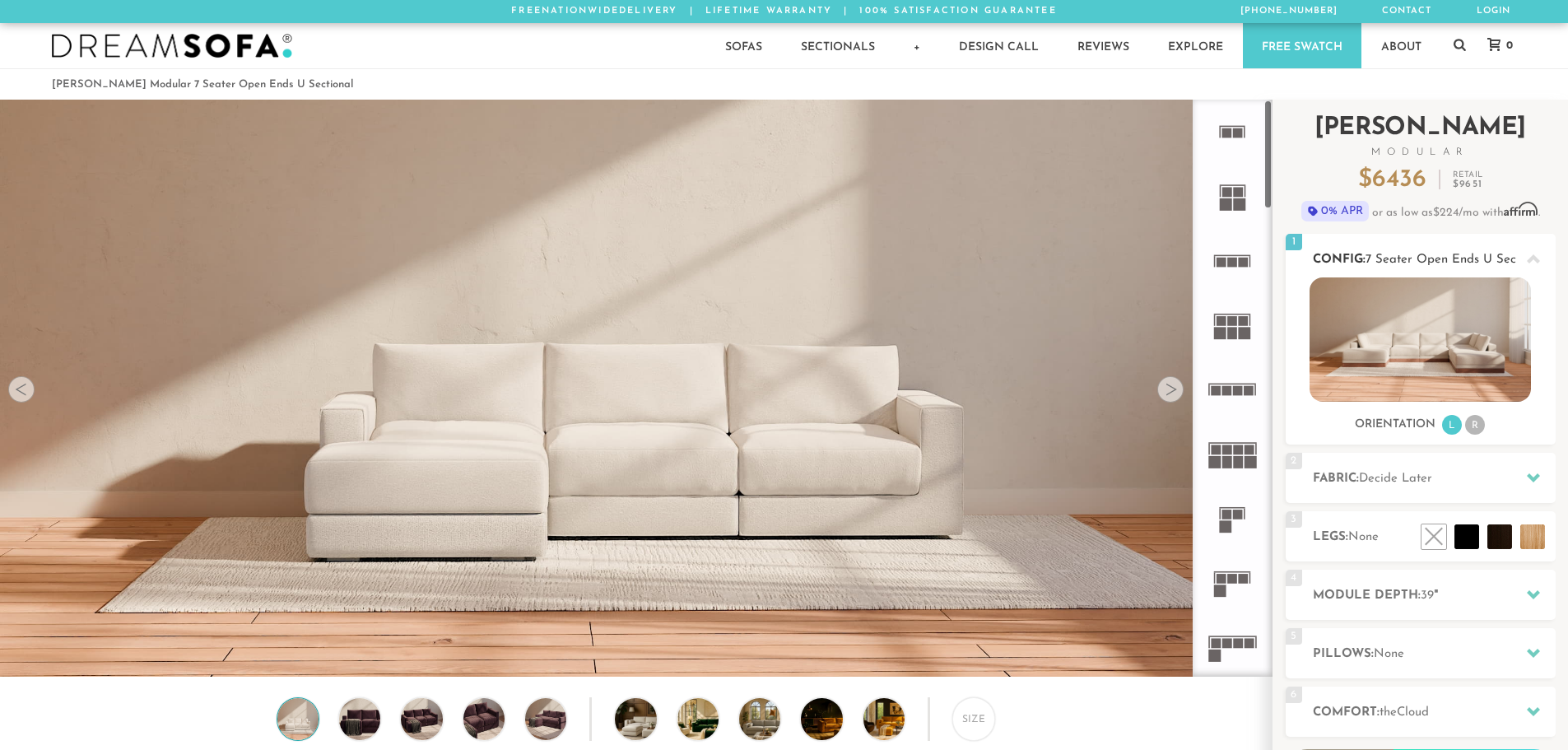
click at [1473, 421] on li "R" at bounding box center [1475, 425] width 20 height 20
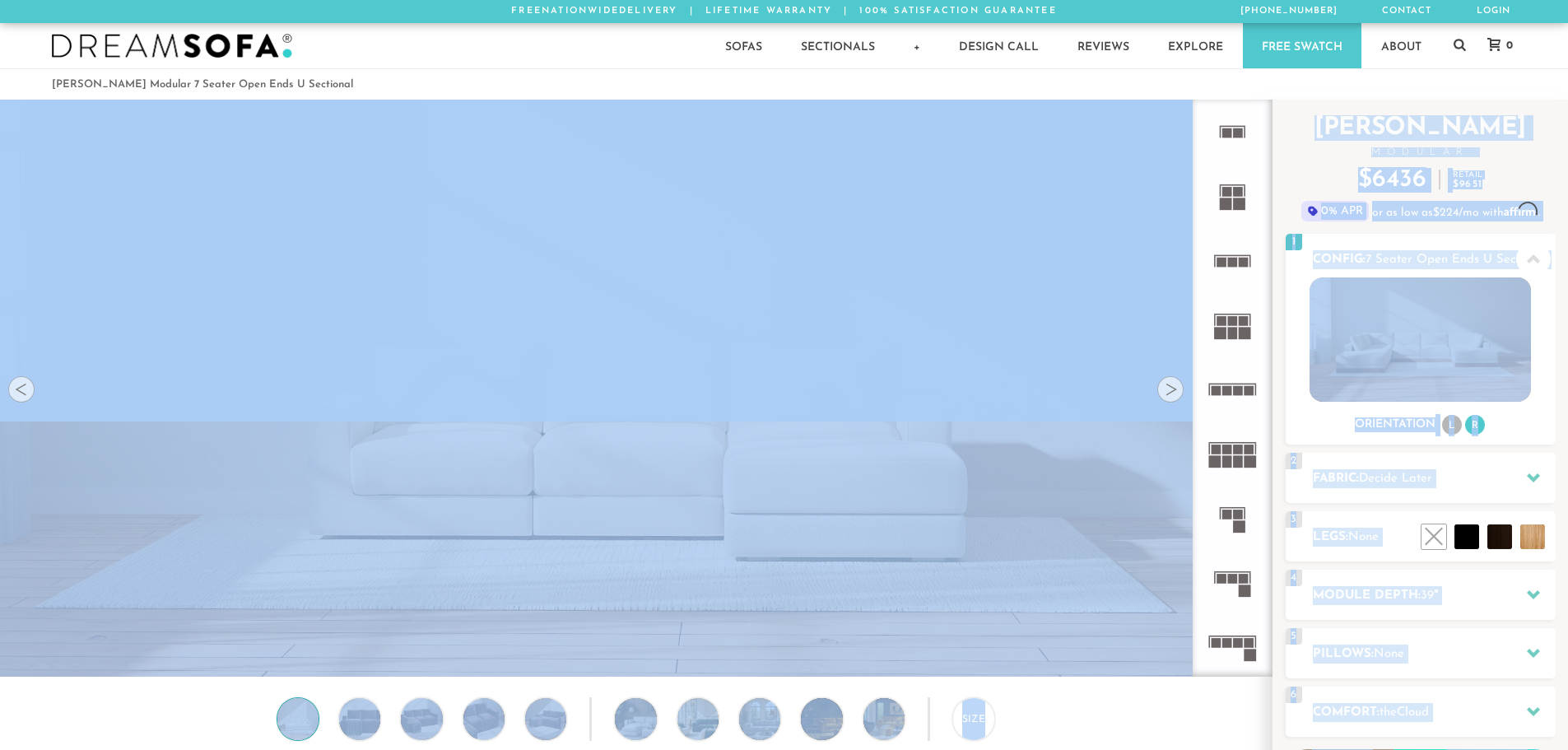
drag, startPoint x: 1231, startPoint y: 571, endPoint x: 931, endPoint y: 466, distance: 317.8
click at [931, 466] on div "Lifetime Warranty American Made Personalized by You Designer Experience 1800-78…" at bounding box center [784, 387] width 1568 height 577
click at [1056, 709] on div "Size" at bounding box center [636, 722] width 1271 height 51
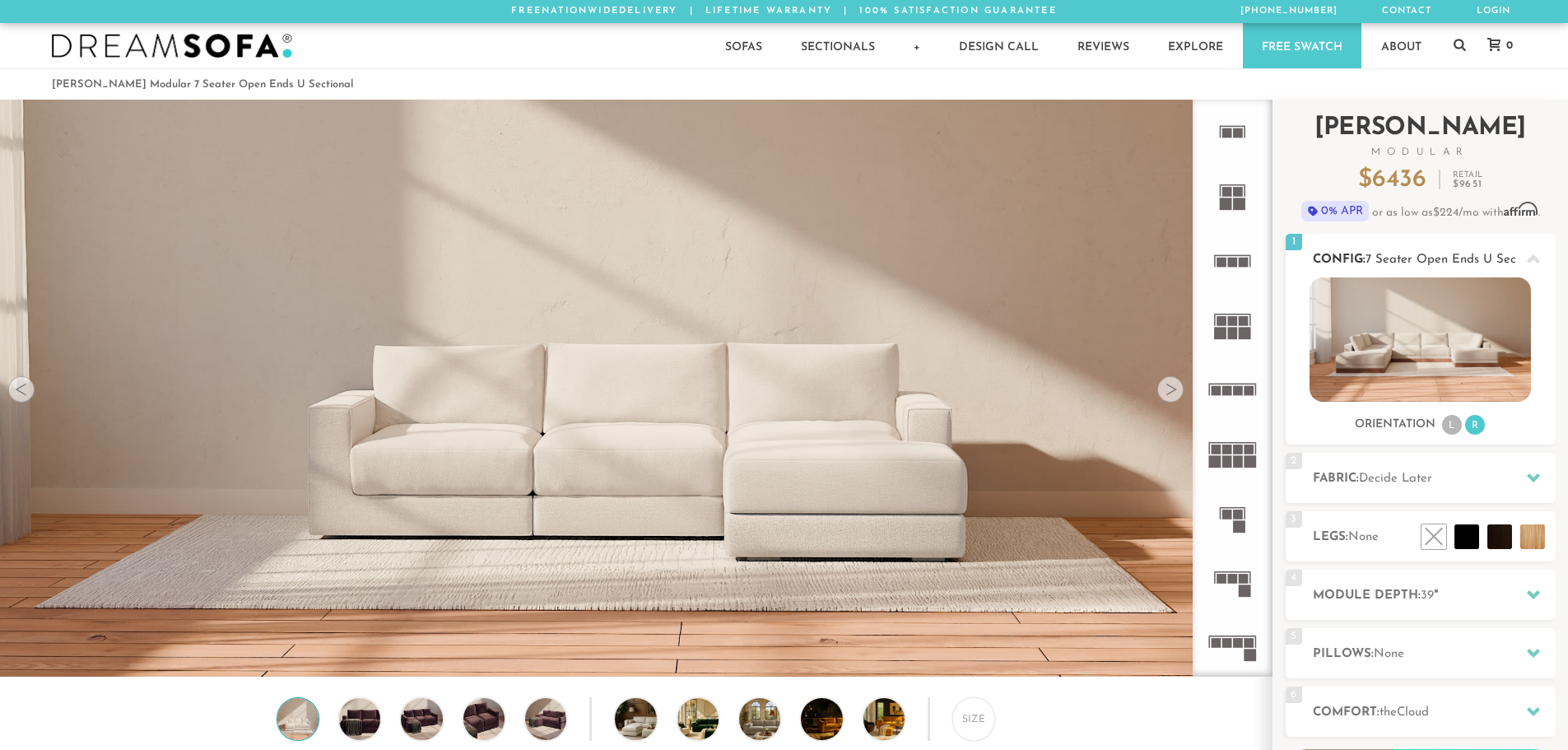
click at [1478, 262] on span "7 Seater Open Ends U Sectional" at bounding box center [1456, 259] width 182 height 12
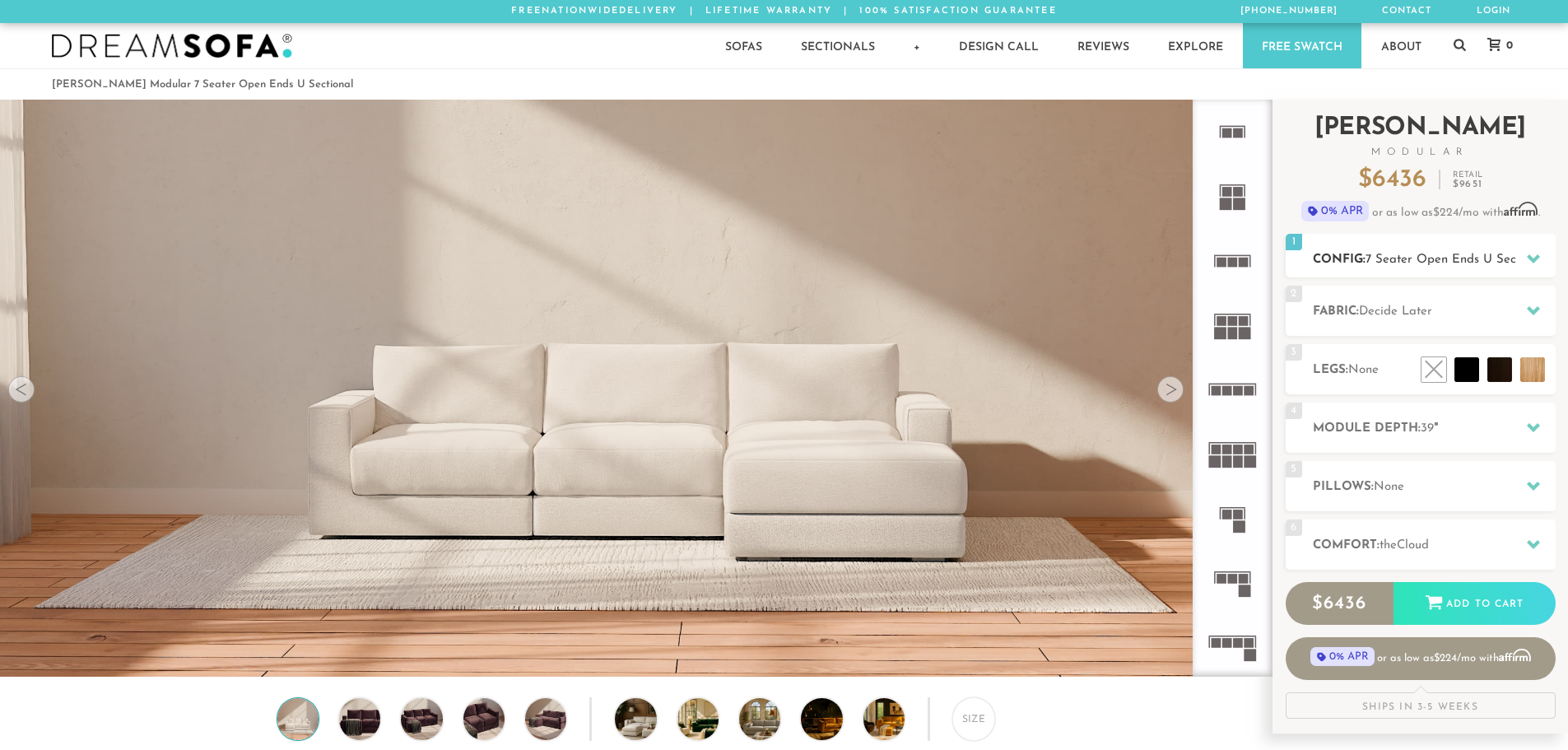
click at [1478, 262] on span "7 Seater Open Ends U Sectional" at bounding box center [1456, 259] width 182 height 12
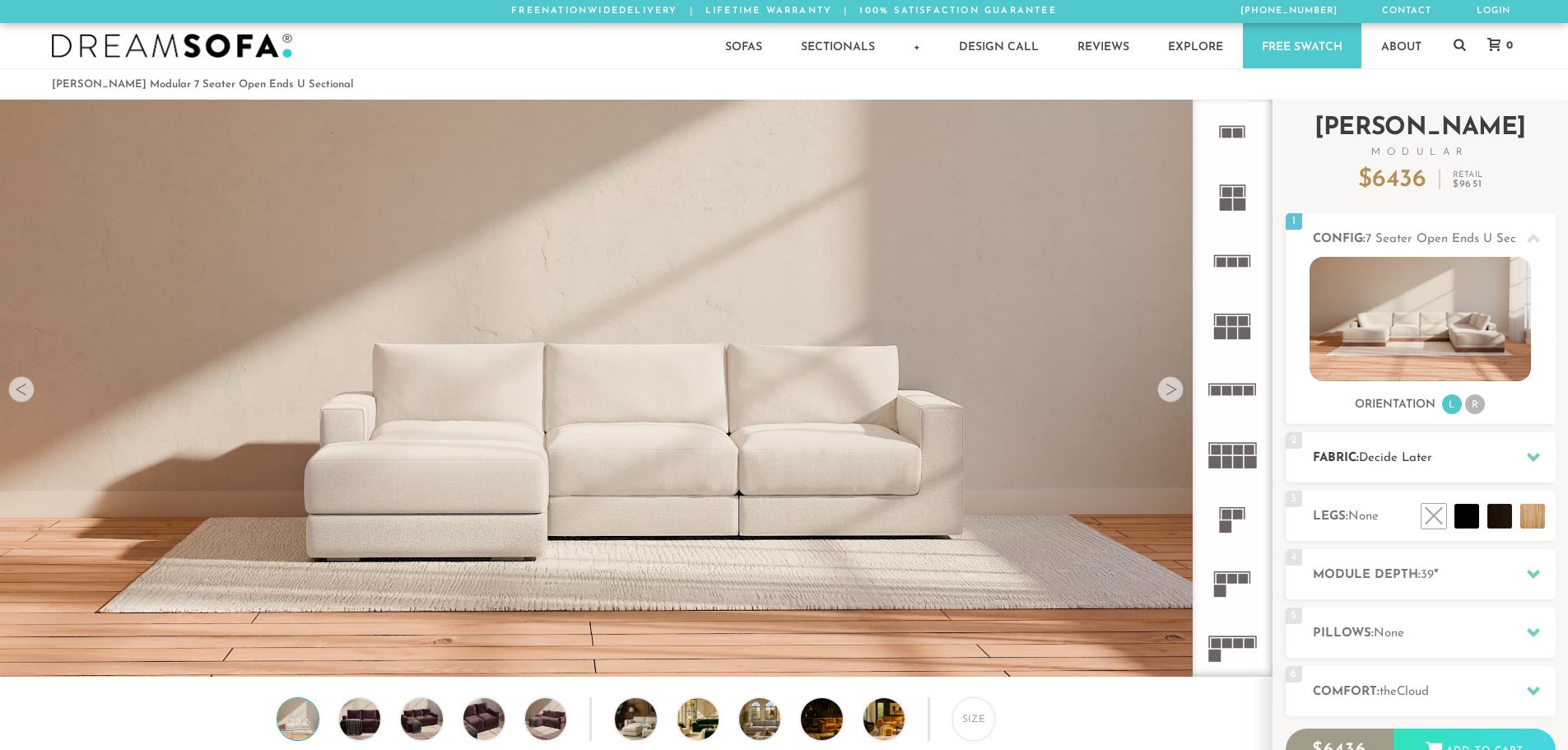
scroll to position [19277, 1555]
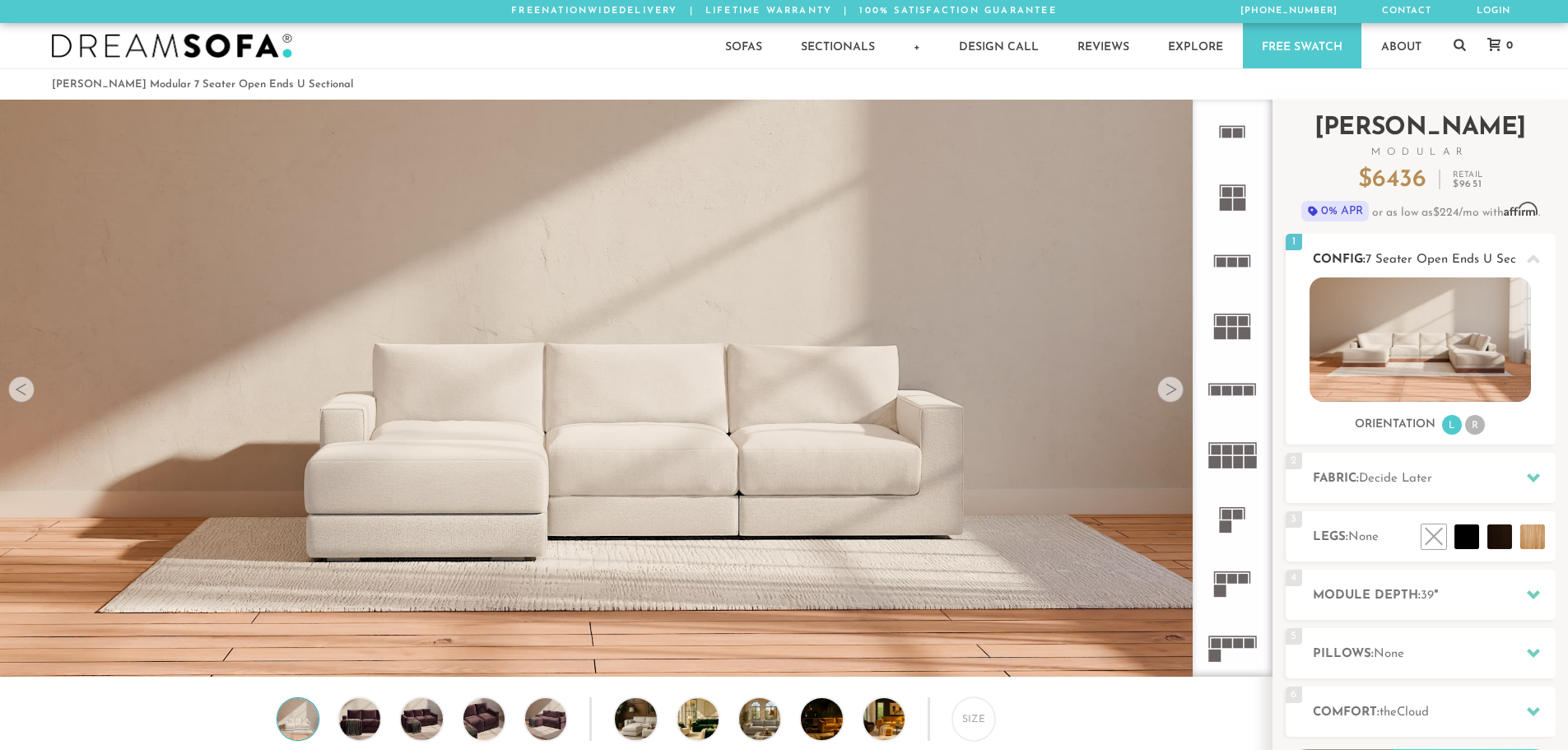
click at [1477, 420] on li "R" at bounding box center [1475, 425] width 20 height 20
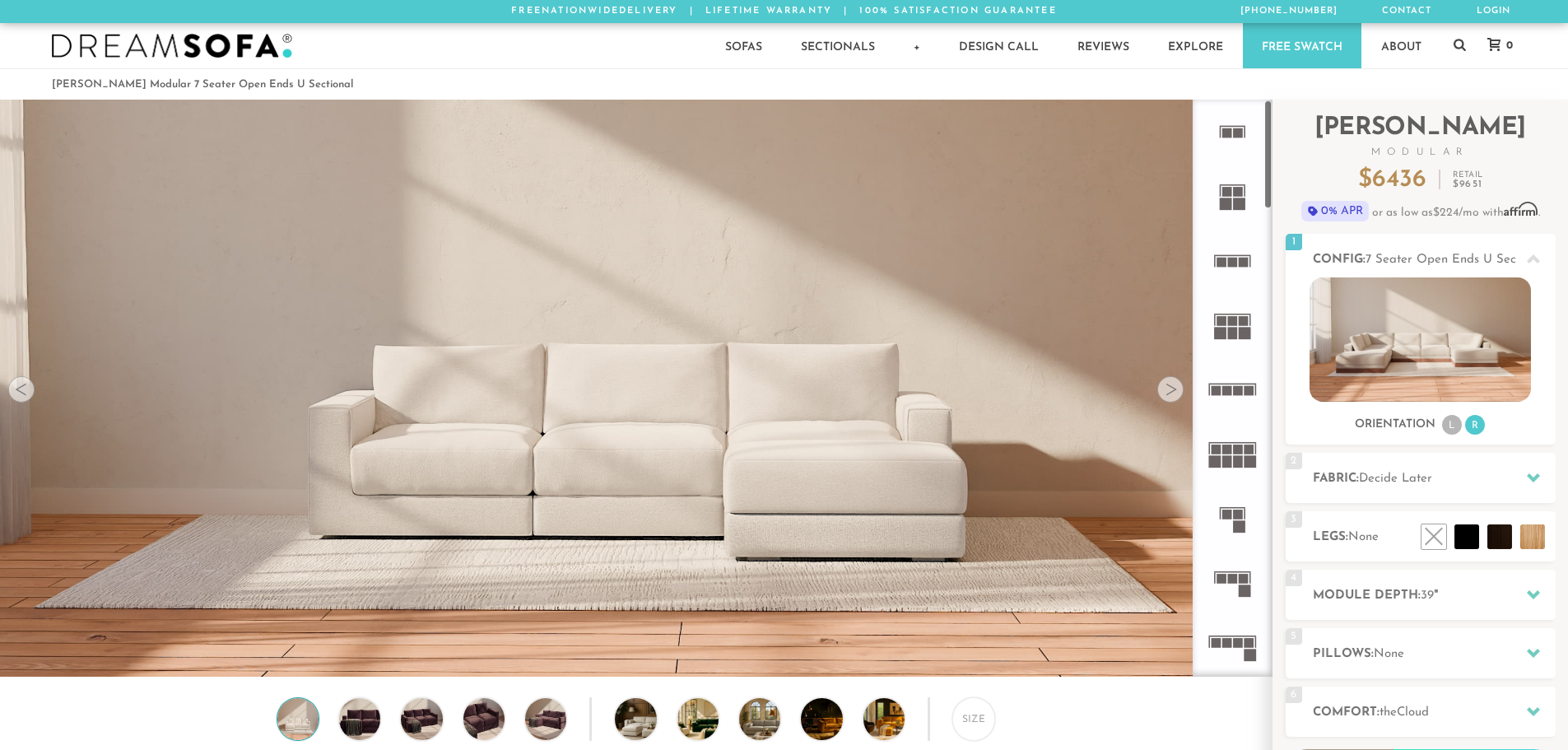
click at [1170, 394] on div at bounding box center [1170, 389] width 27 height 27
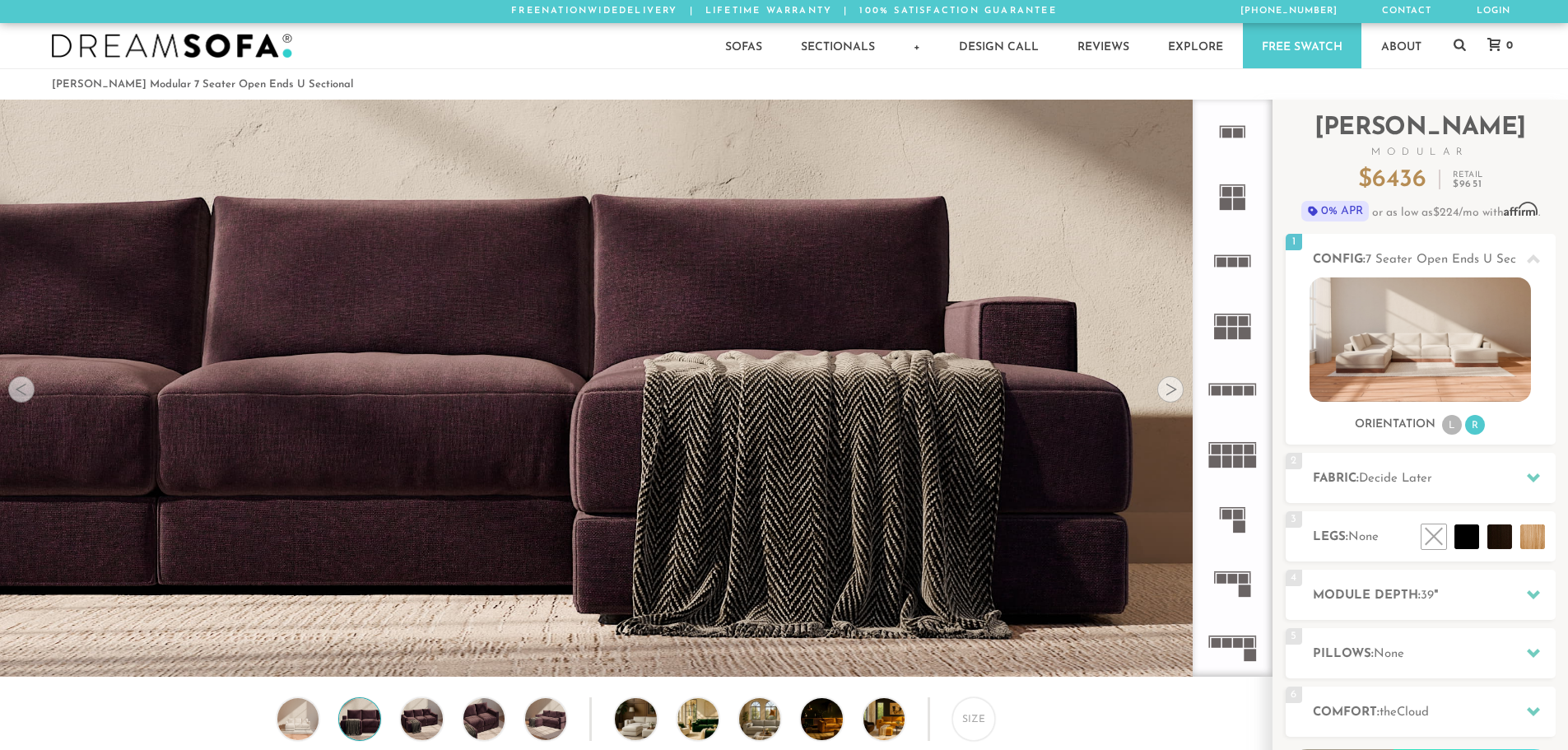
click at [1170, 394] on div at bounding box center [1170, 389] width 27 height 27
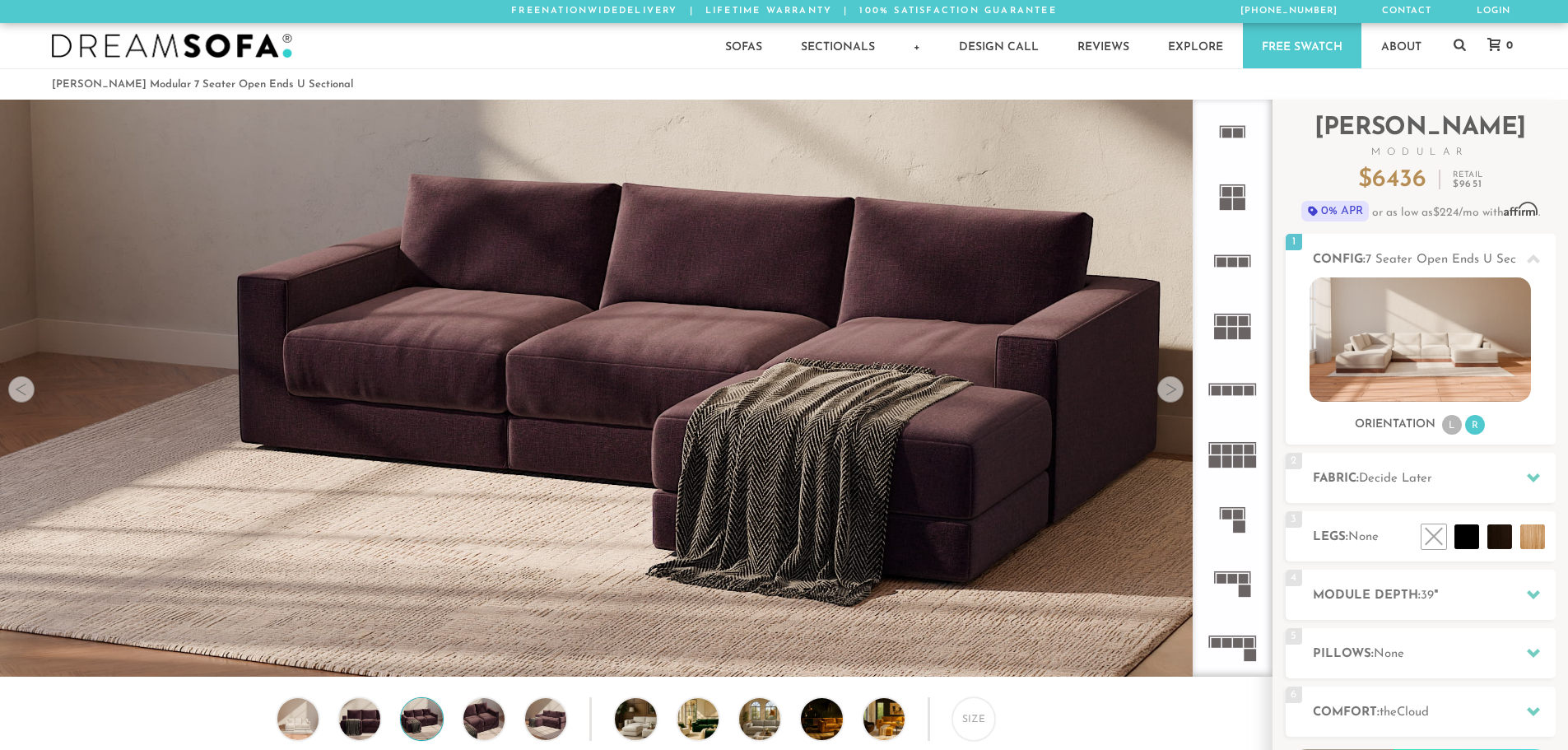
click at [1170, 394] on div at bounding box center [1170, 389] width 27 height 27
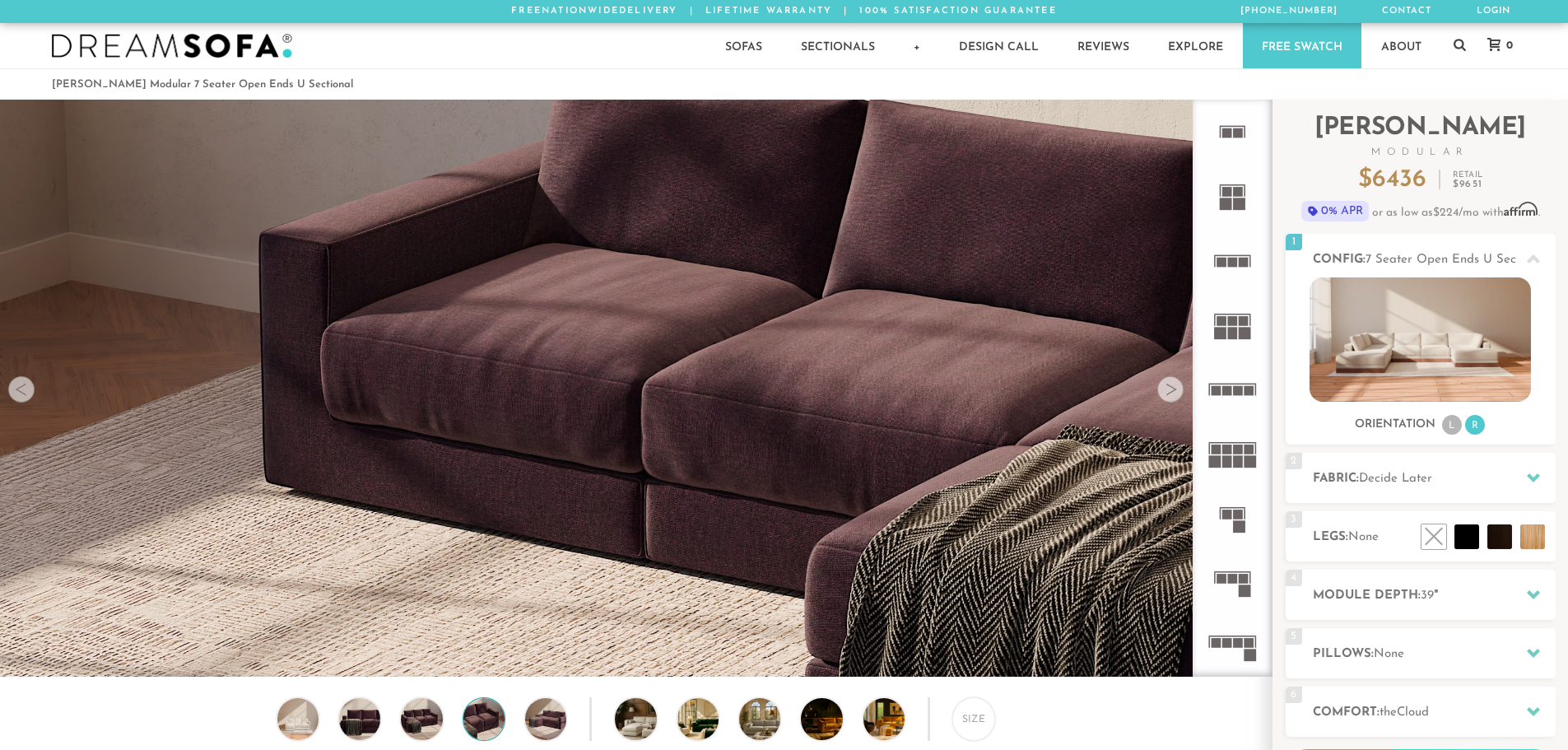
click at [1170, 394] on div at bounding box center [1170, 389] width 27 height 27
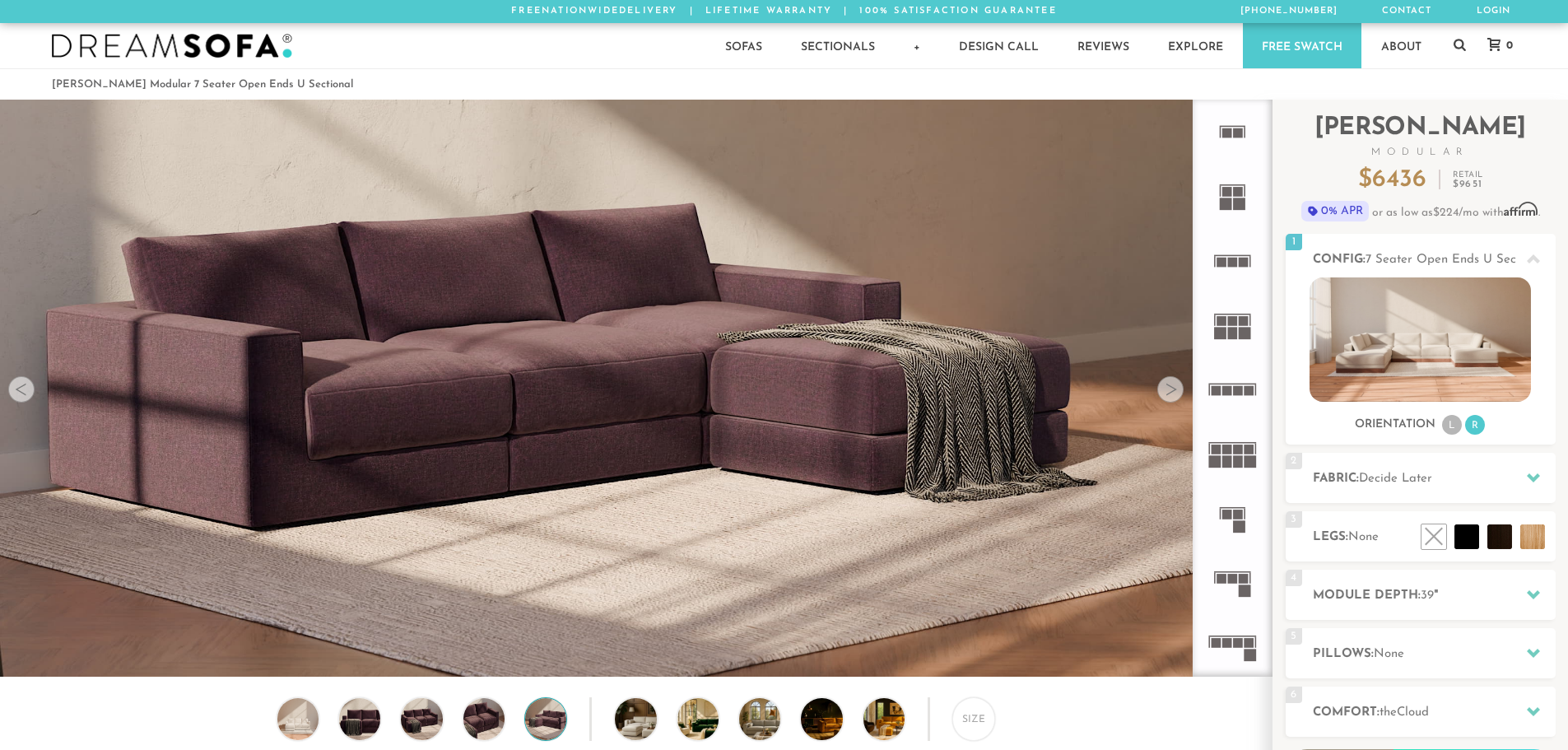
click at [1170, 394] on div at bounding box center [1170, 389] width 27 height 27
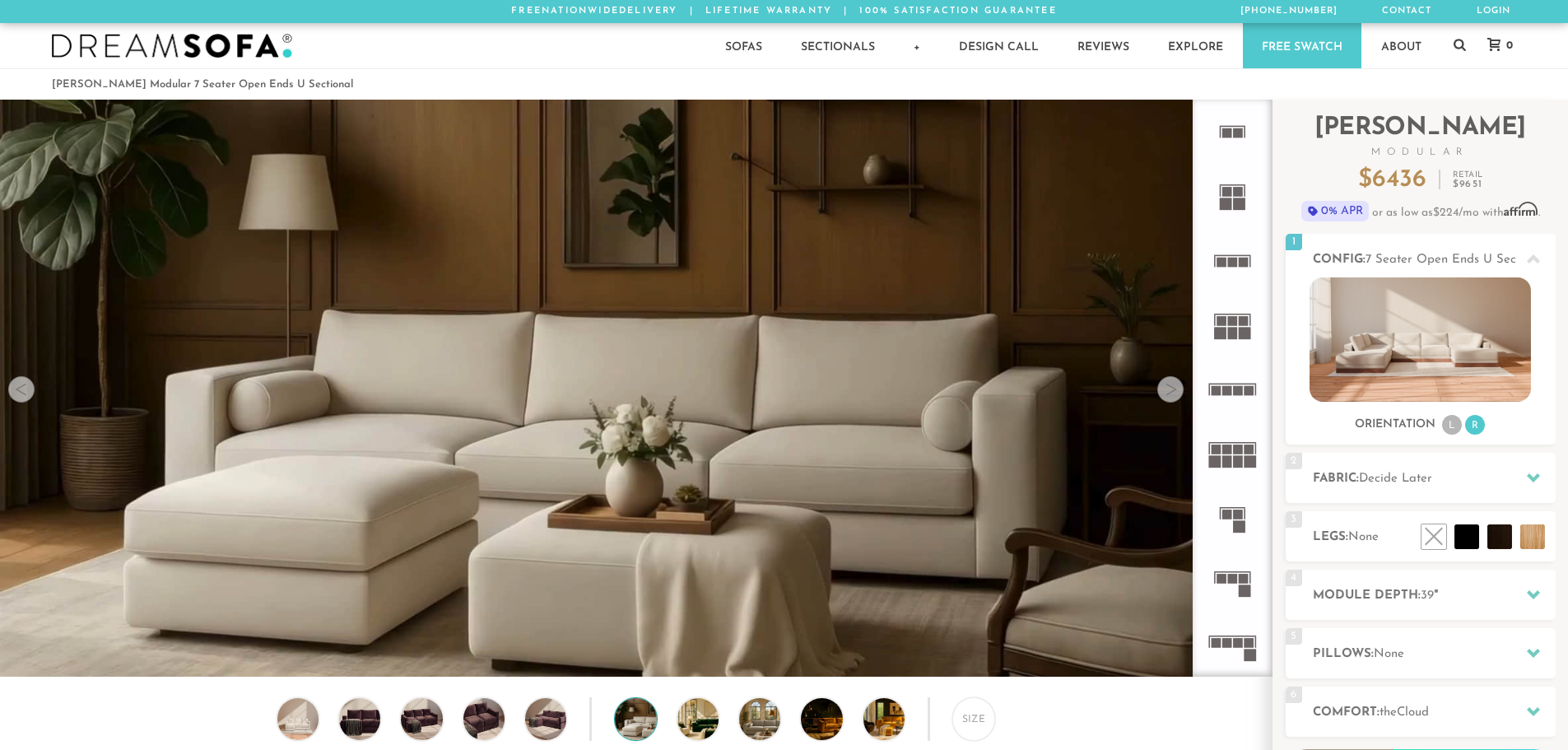
click at [1170, 394] on div at bounding box center [1170, 389] width 27 height 27
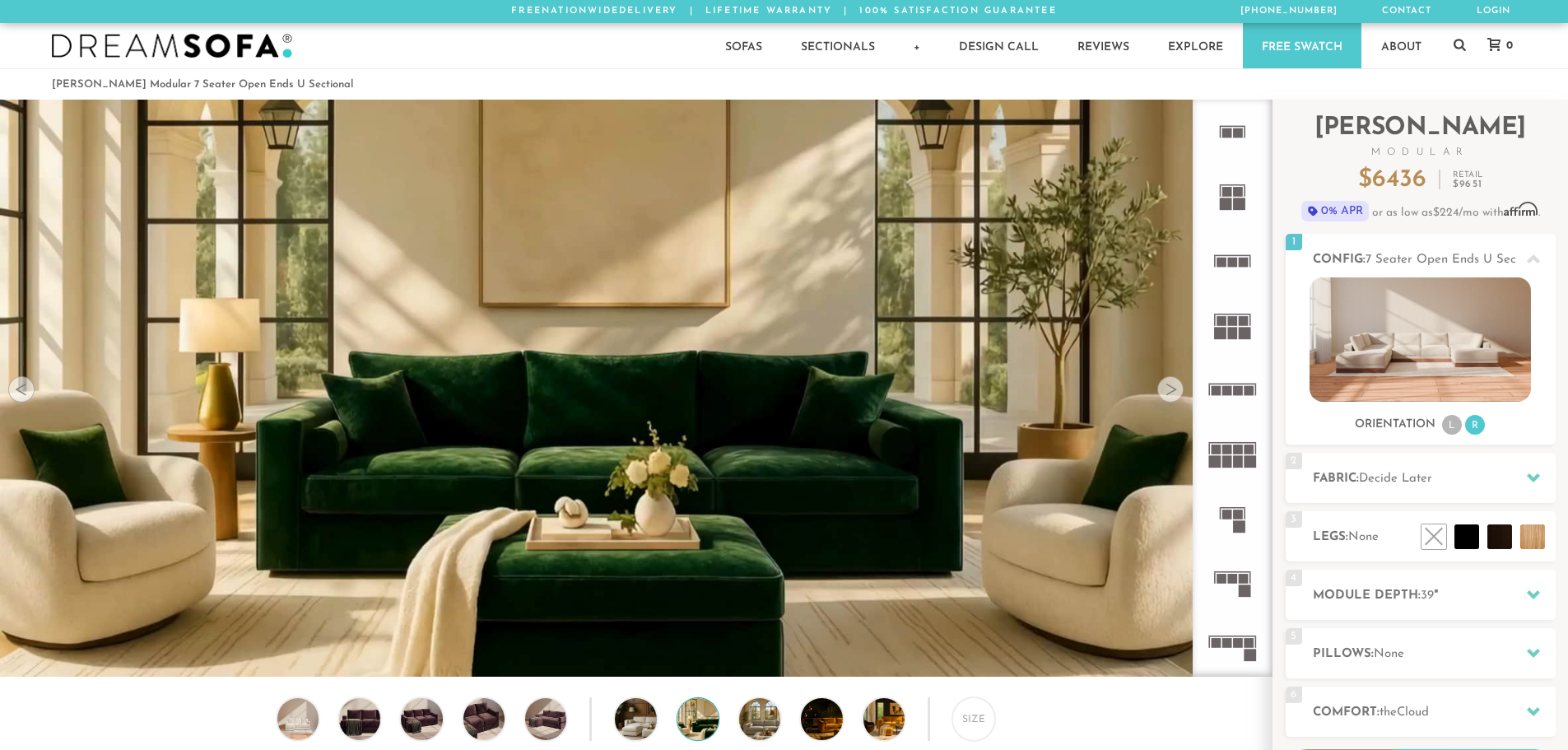
click at [1170, 394] on div at bounding box center [1170, 389] width 27 height 27
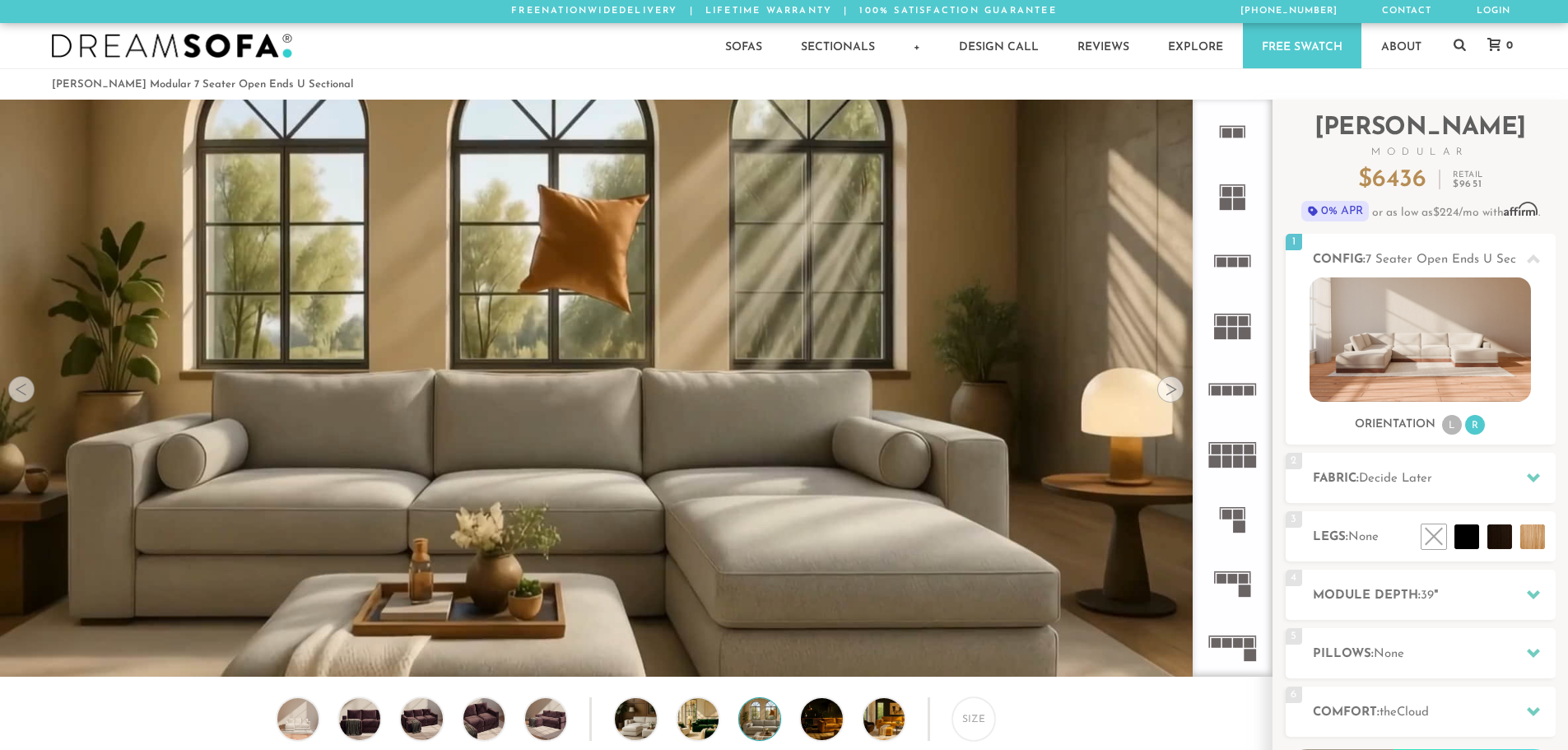
click at [1170, 394] on div at bounding box center [1170, 389] width 27 height 27
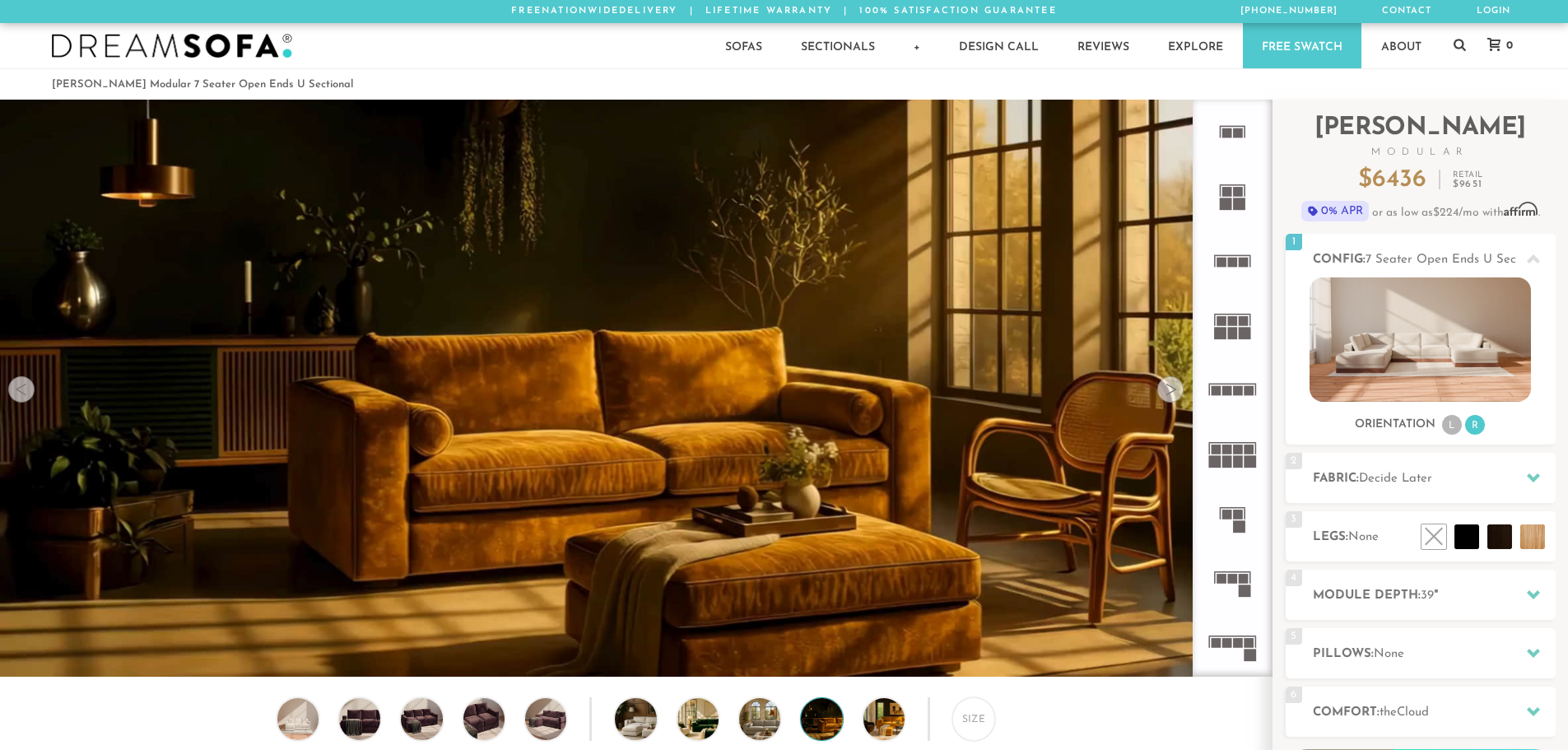
click at [1170, 394] on div at bounding box center [1170, 389] width 27 height 27
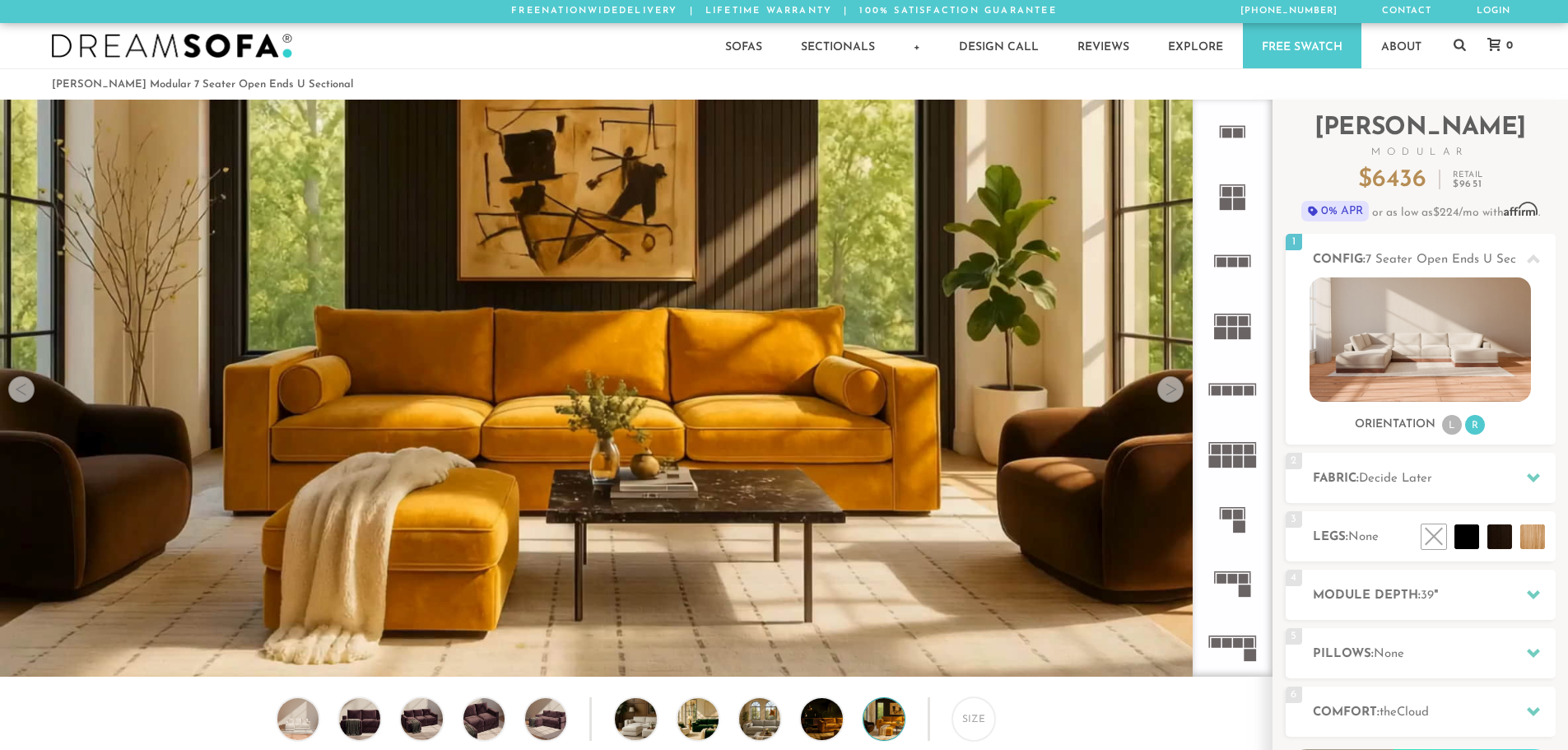
click at [1170, 394] on div at bounding box center [1170, 389] width 27 height 27
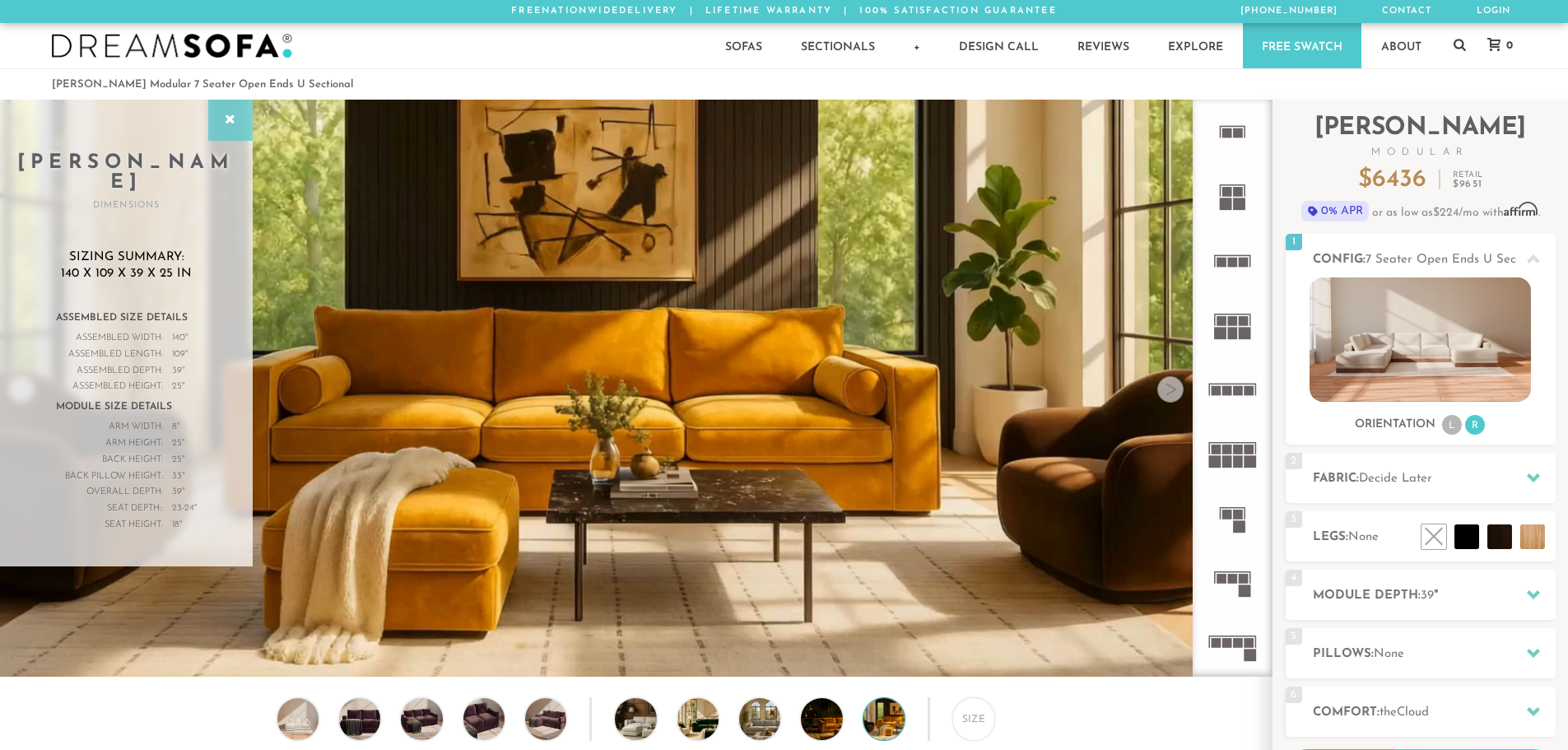
click at [224, 116] on icon at bounding box center [230, 119] width 18 height 13
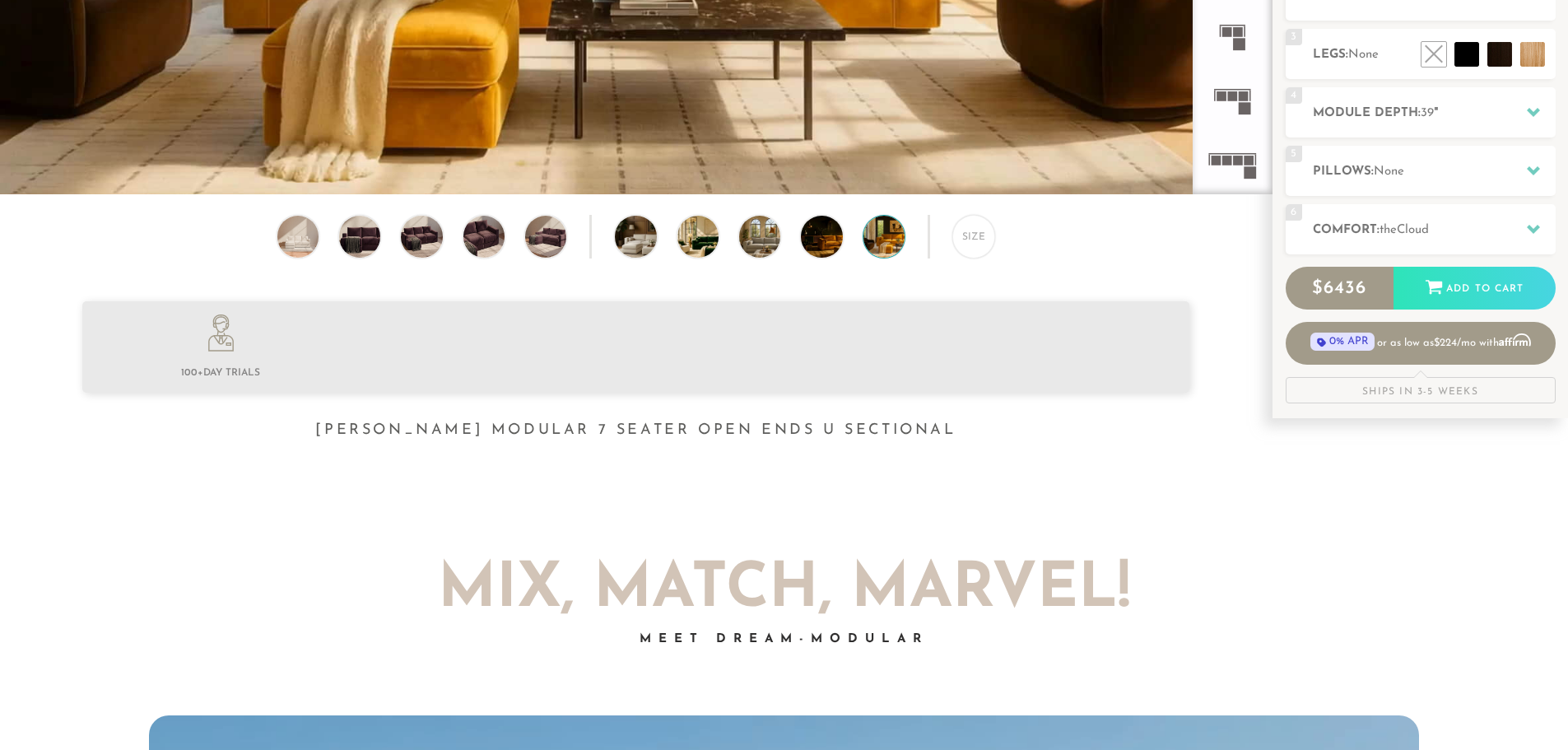
scroll to position [494, 0]
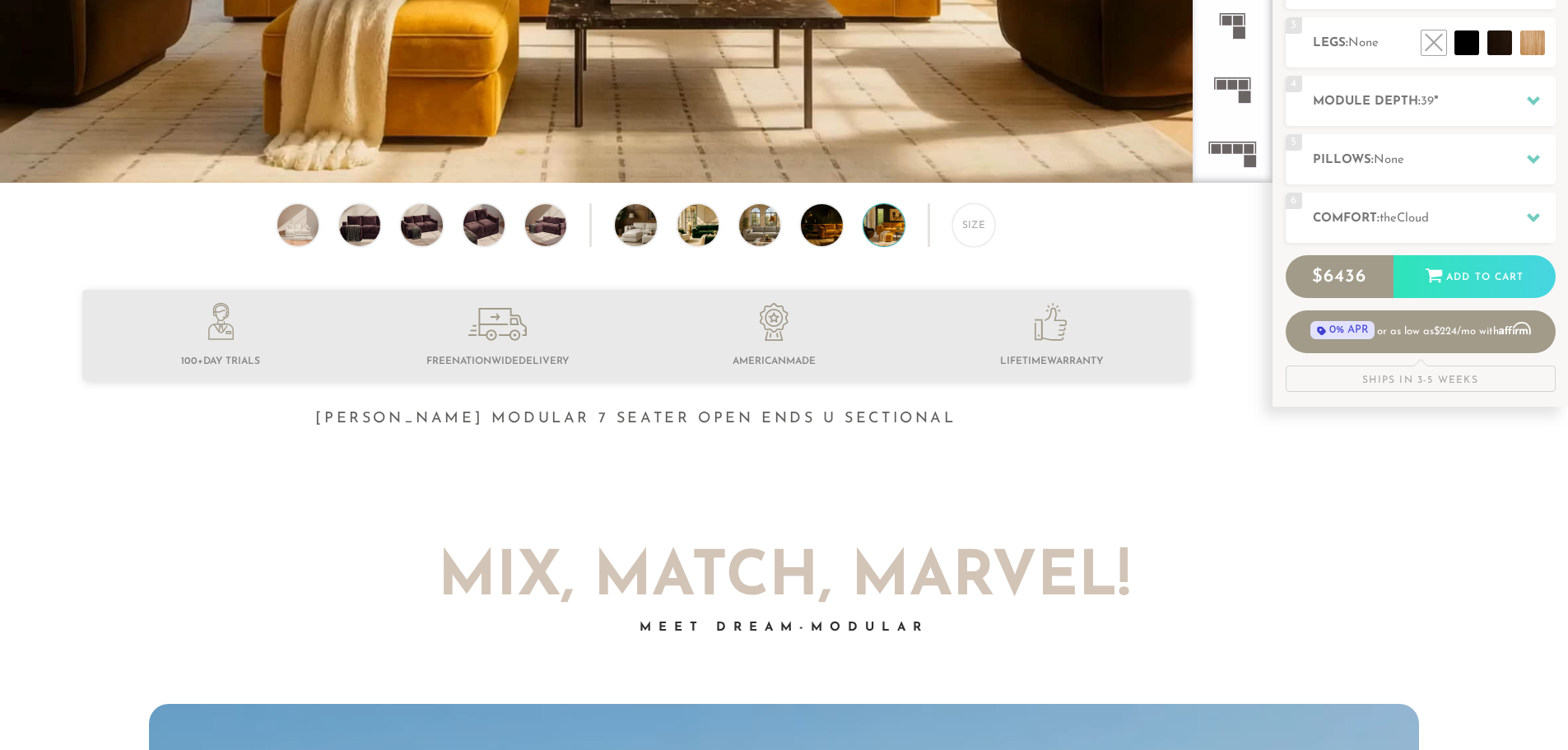
click at [618, 414] on div at bounding box center [636, 374] width 1271 height 168
click at [838, 414] on div at bounding box center [636, 374] width 1271 height 168
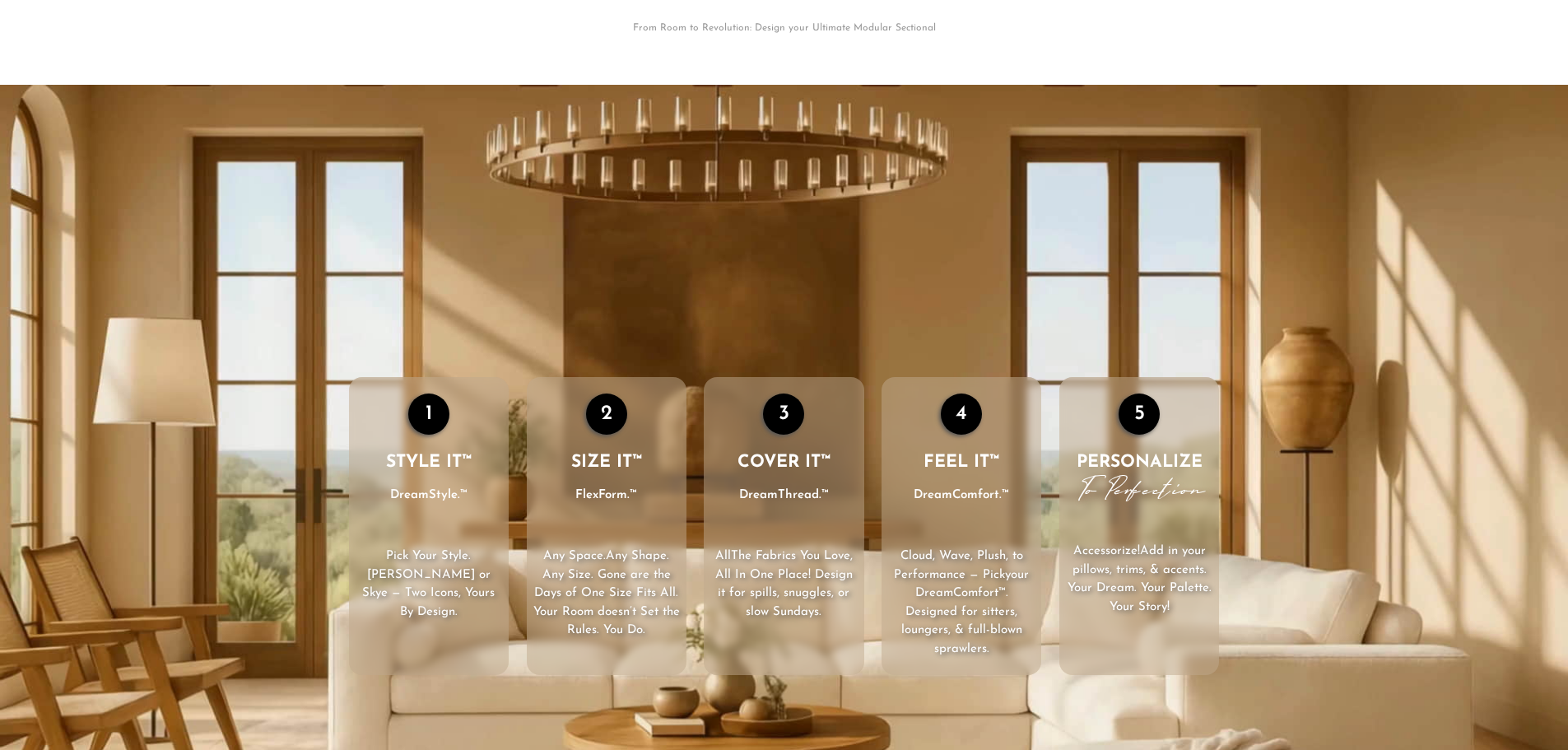
scroll to position [2560, 0]
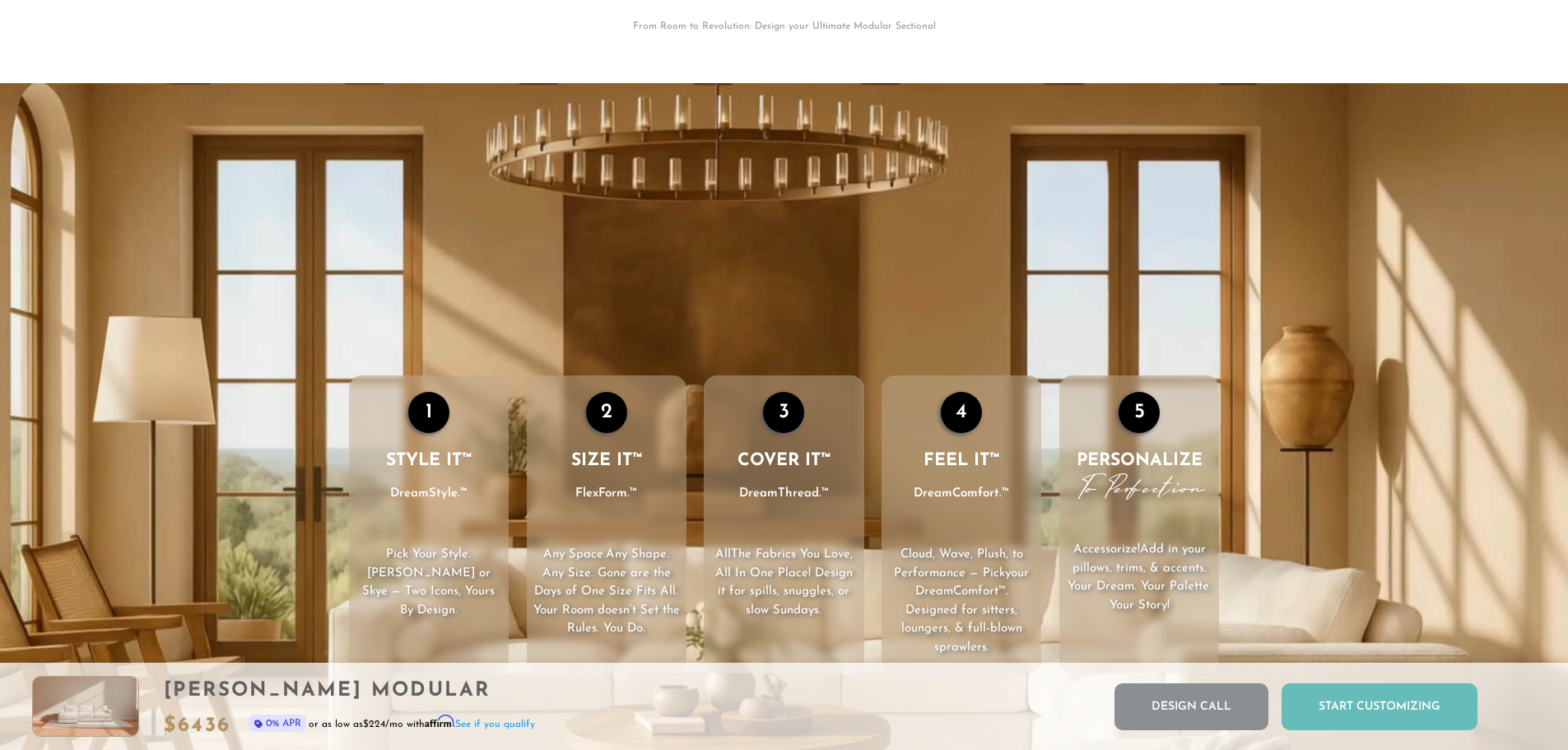
click at [1393, 706] on div "Start Customizing" at bounding box center [1378, 706] width 196 height 47
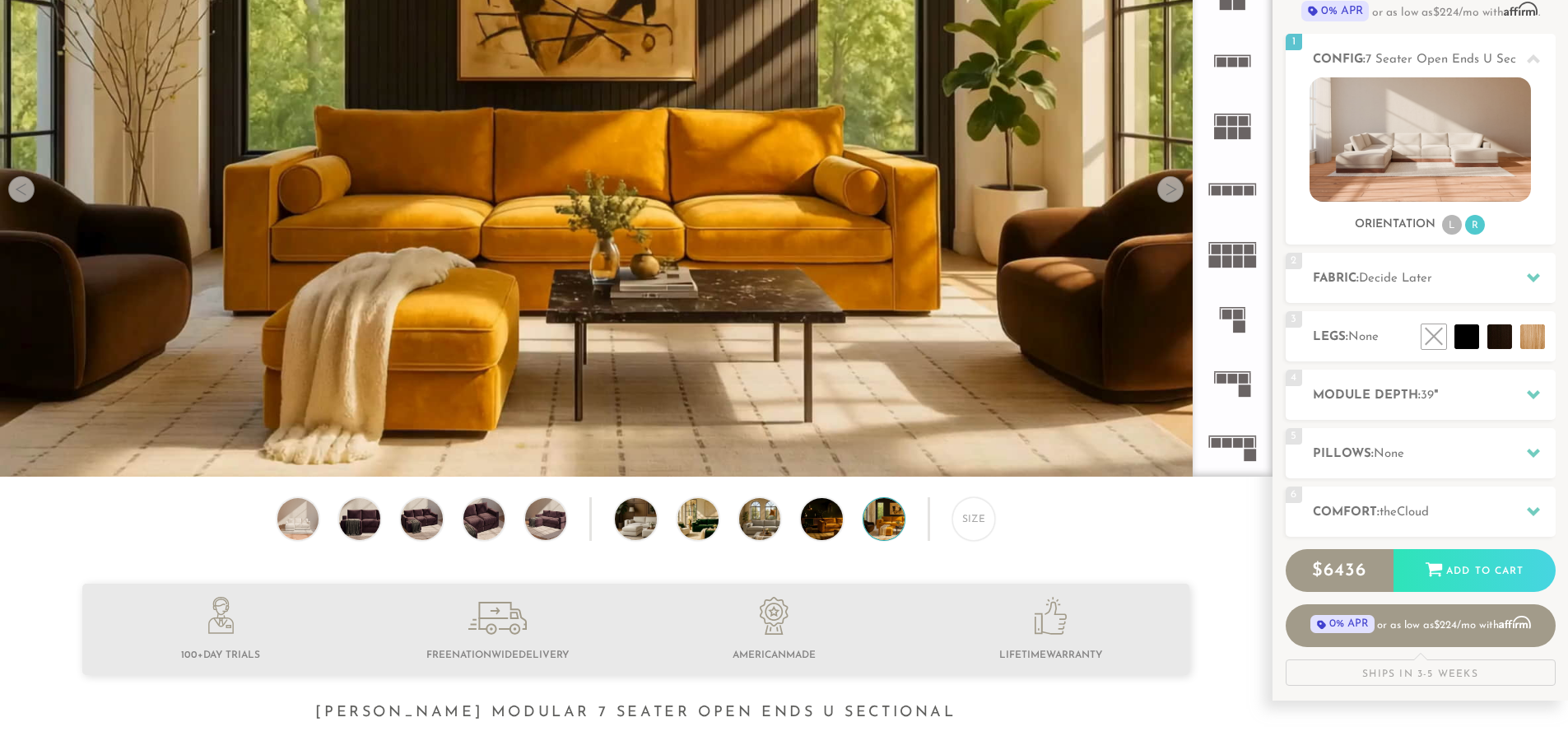
scroll to position [0, 0]
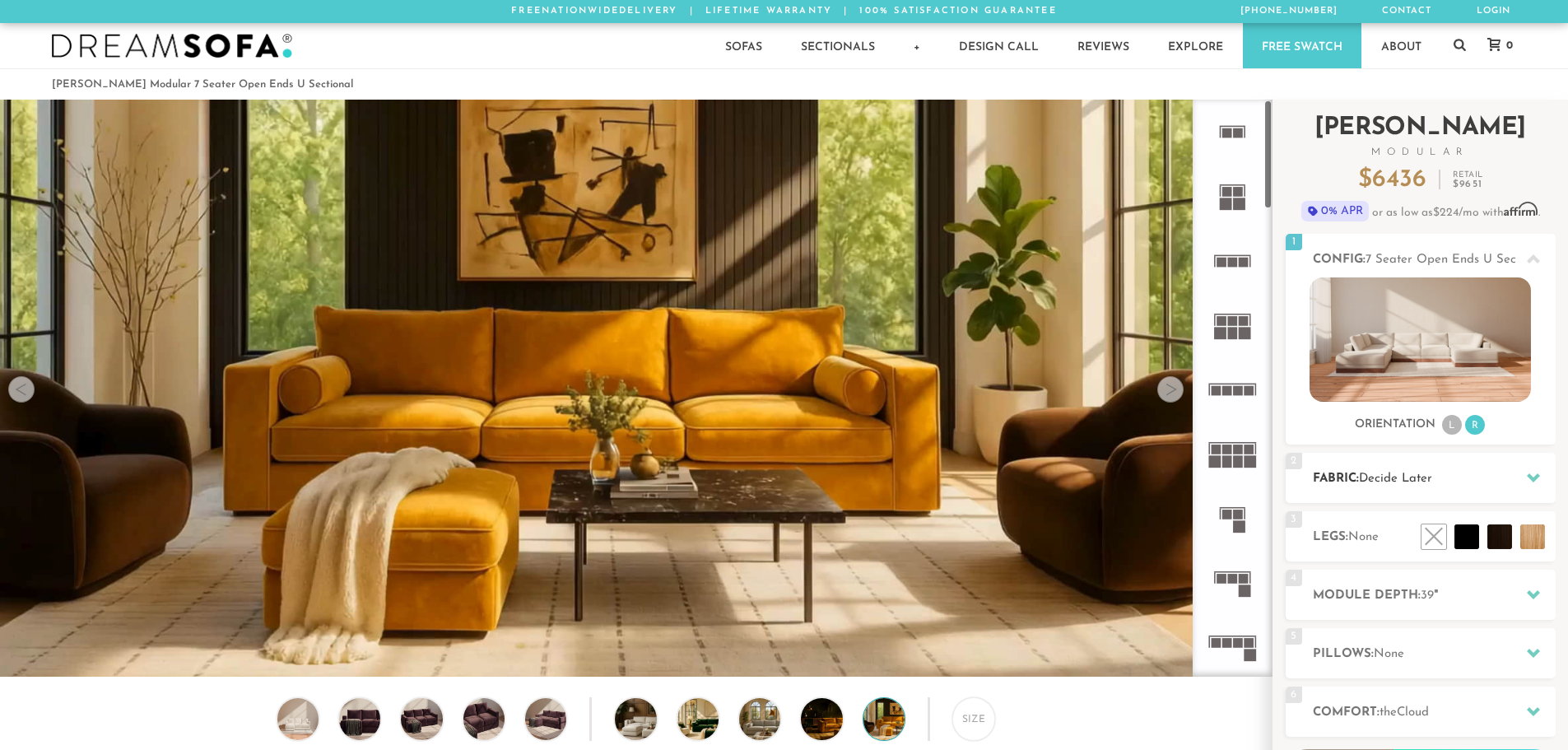
click at [1513, 481] on h2 "Fabric: Decide Later" at bounding box center [1434, 478] width 242 height 19
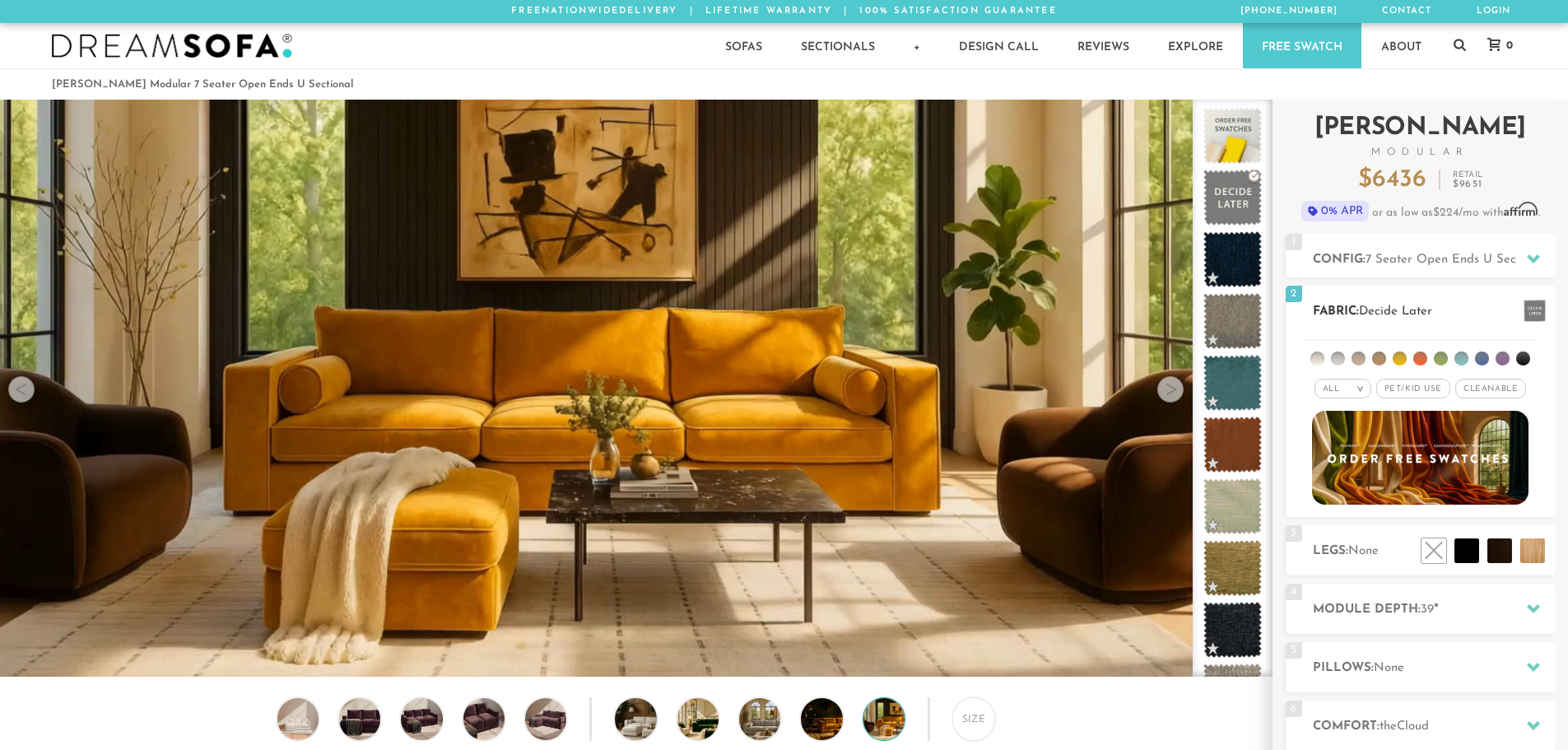
click at [1431, 390] on span "Pet/Kid Use x" at bounding box center [1413, 388] width 74 height 20
click at [1439, 361] on li at bounding box center [1441, 359] width 14 height 14
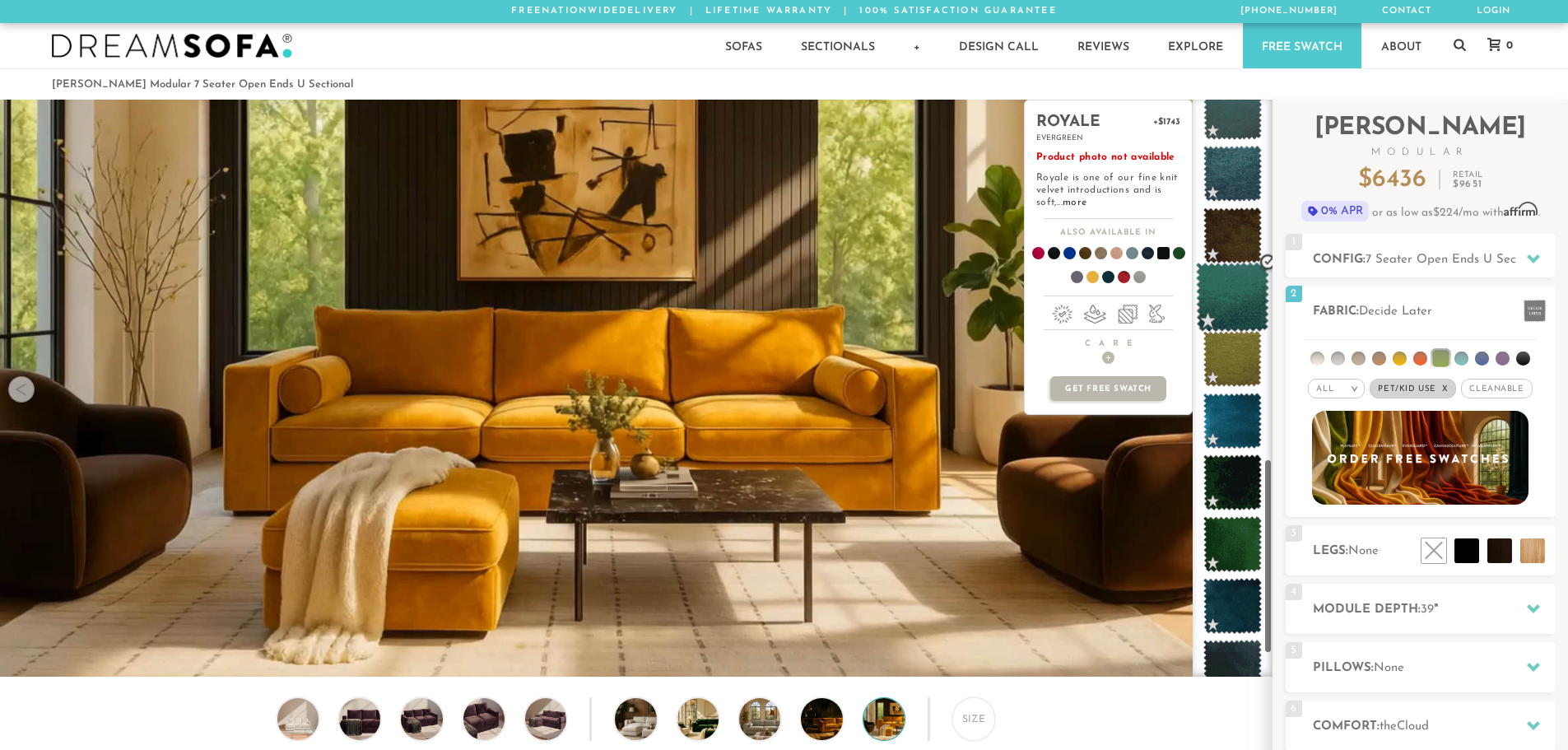
scroll to position [1156, 0]
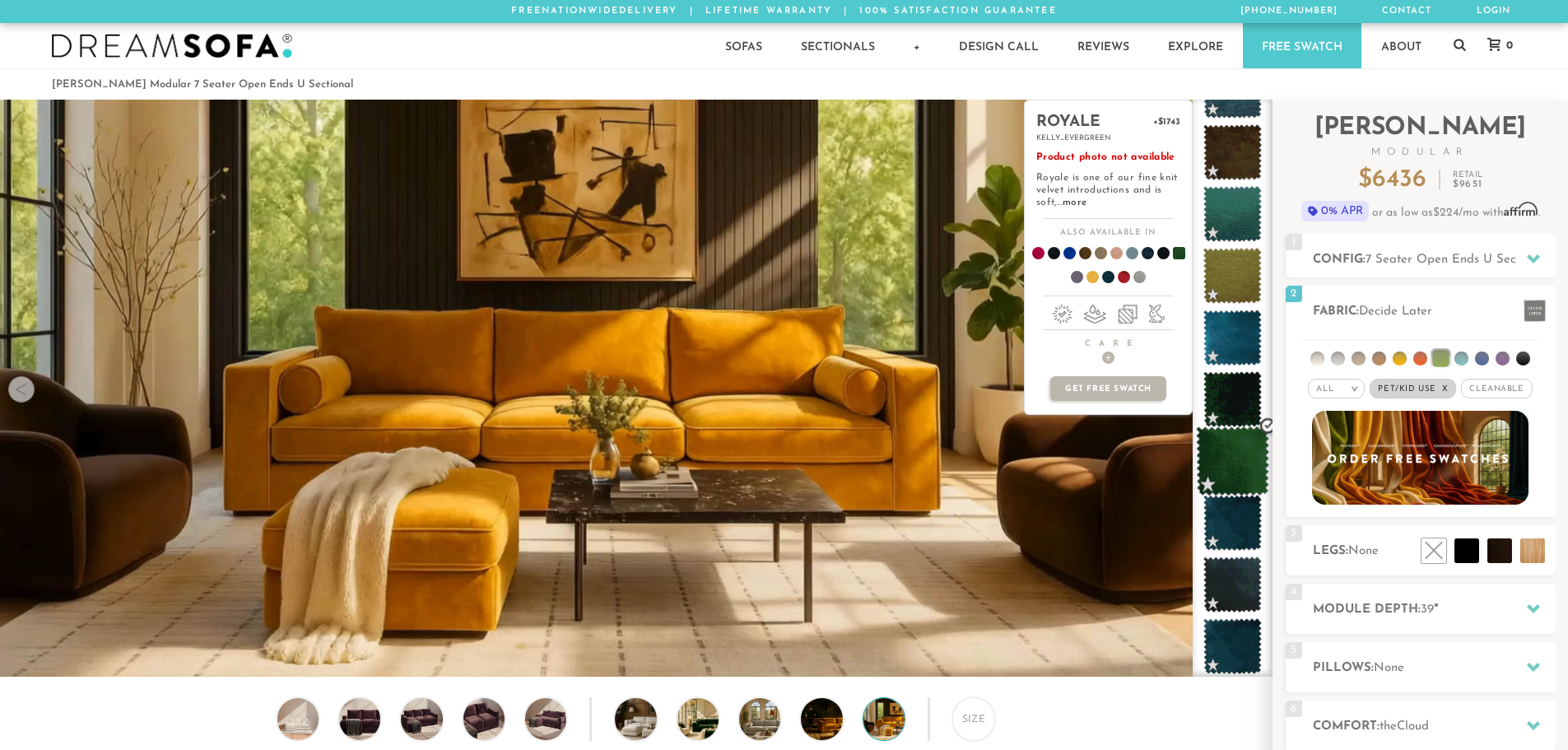
click at [1245, 449] on span at bounding box center [1232, 461] width 73 height 70
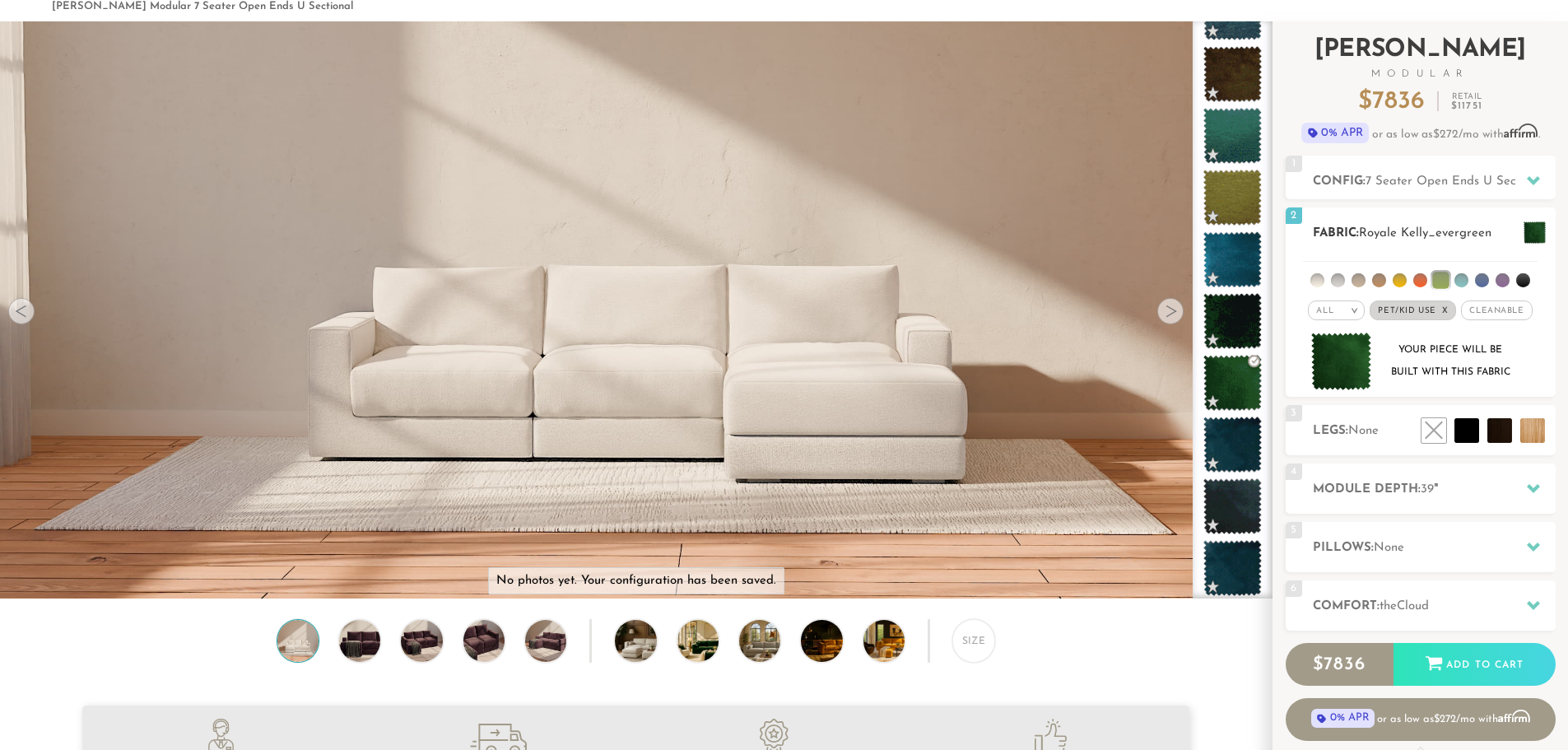
scroll to position [83, 0]
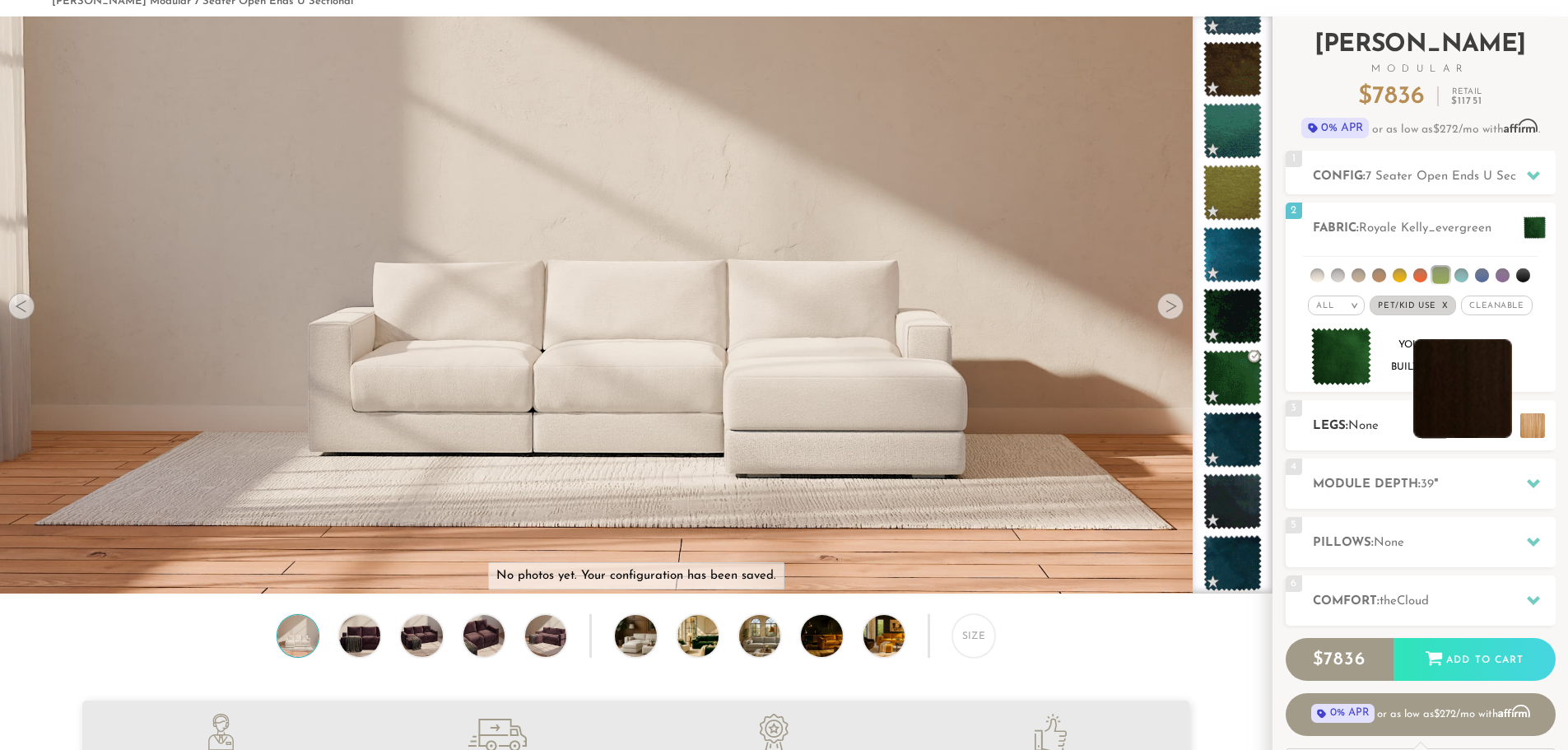
click at [1496, 428] on li at bounding box center [1462, 387] width 98 height 98
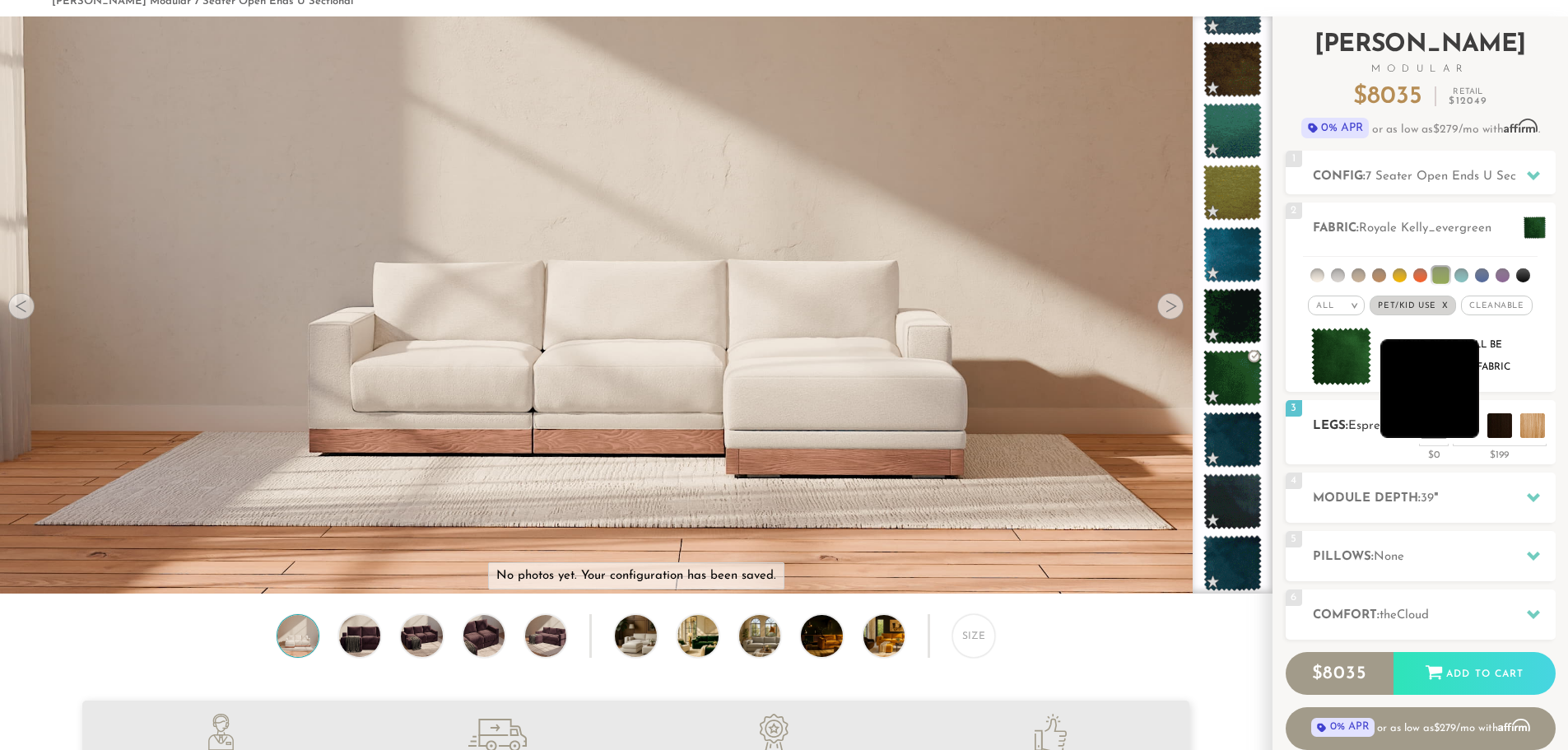
click at [1459, 430] on li at bounding box center [1429, 387] width 98 height 98
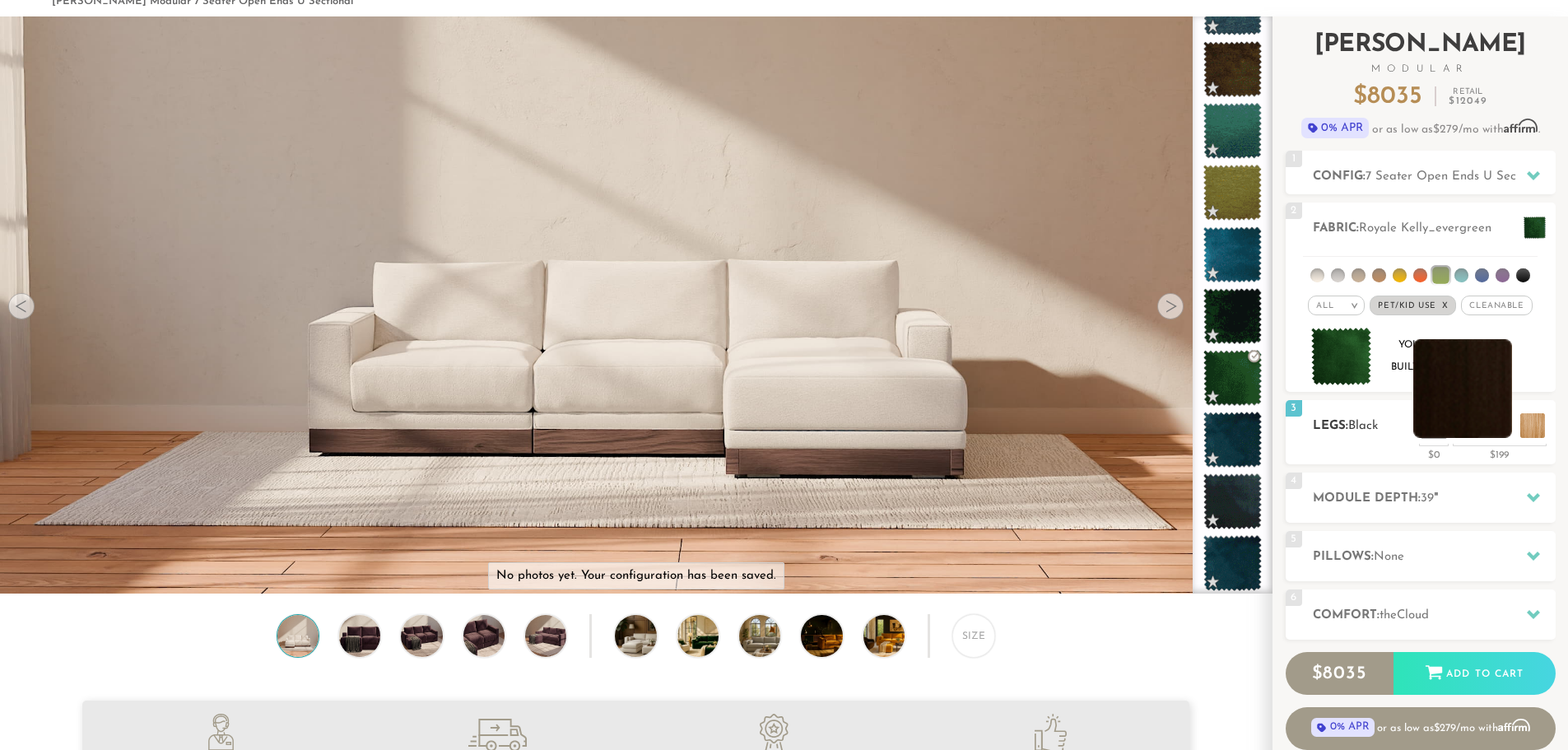
click at [1500, 425] on li at bounding box center [1462, 387] width 98 height 98
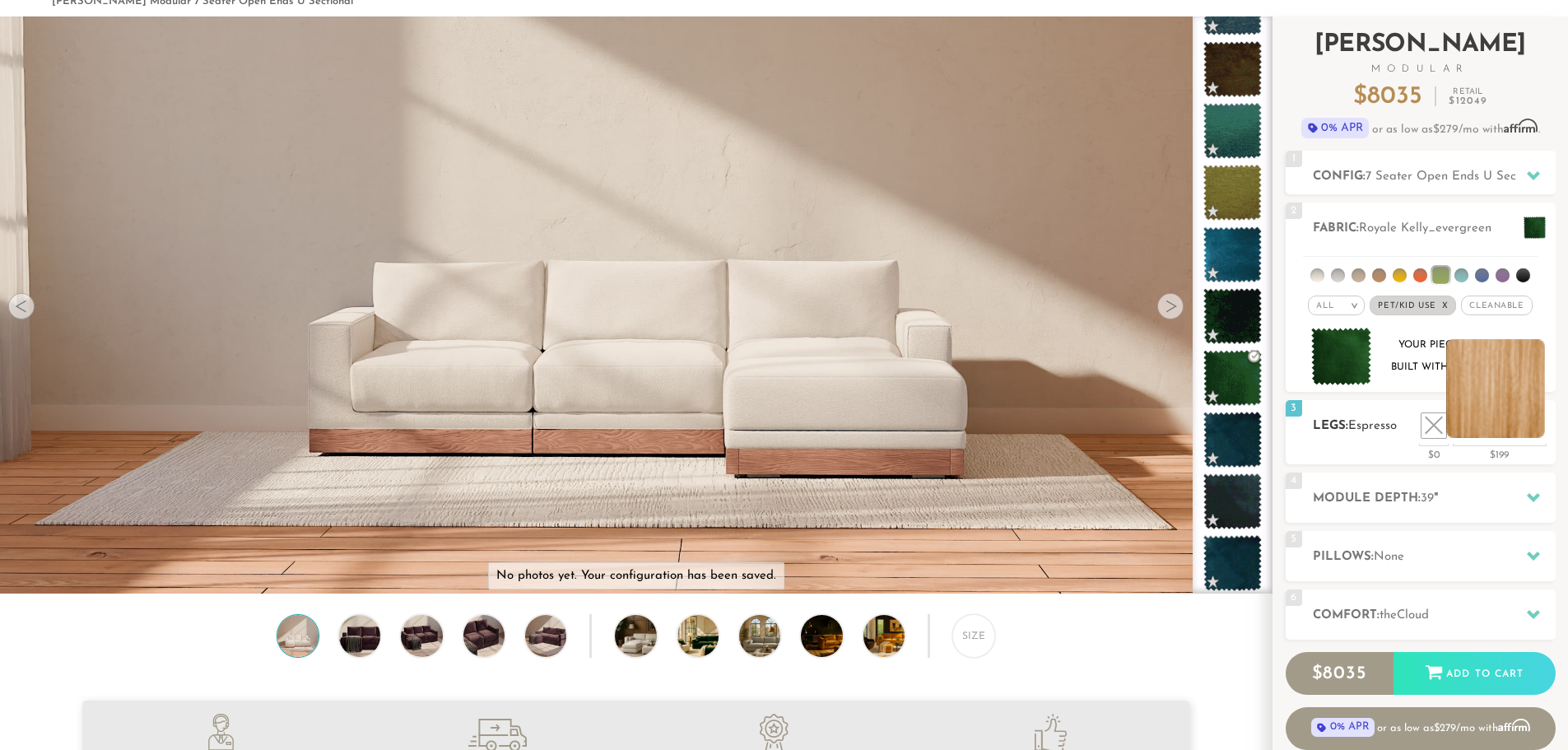
click at [1533, 432] on li at bounding box center [1495, 387] width 98 height 98
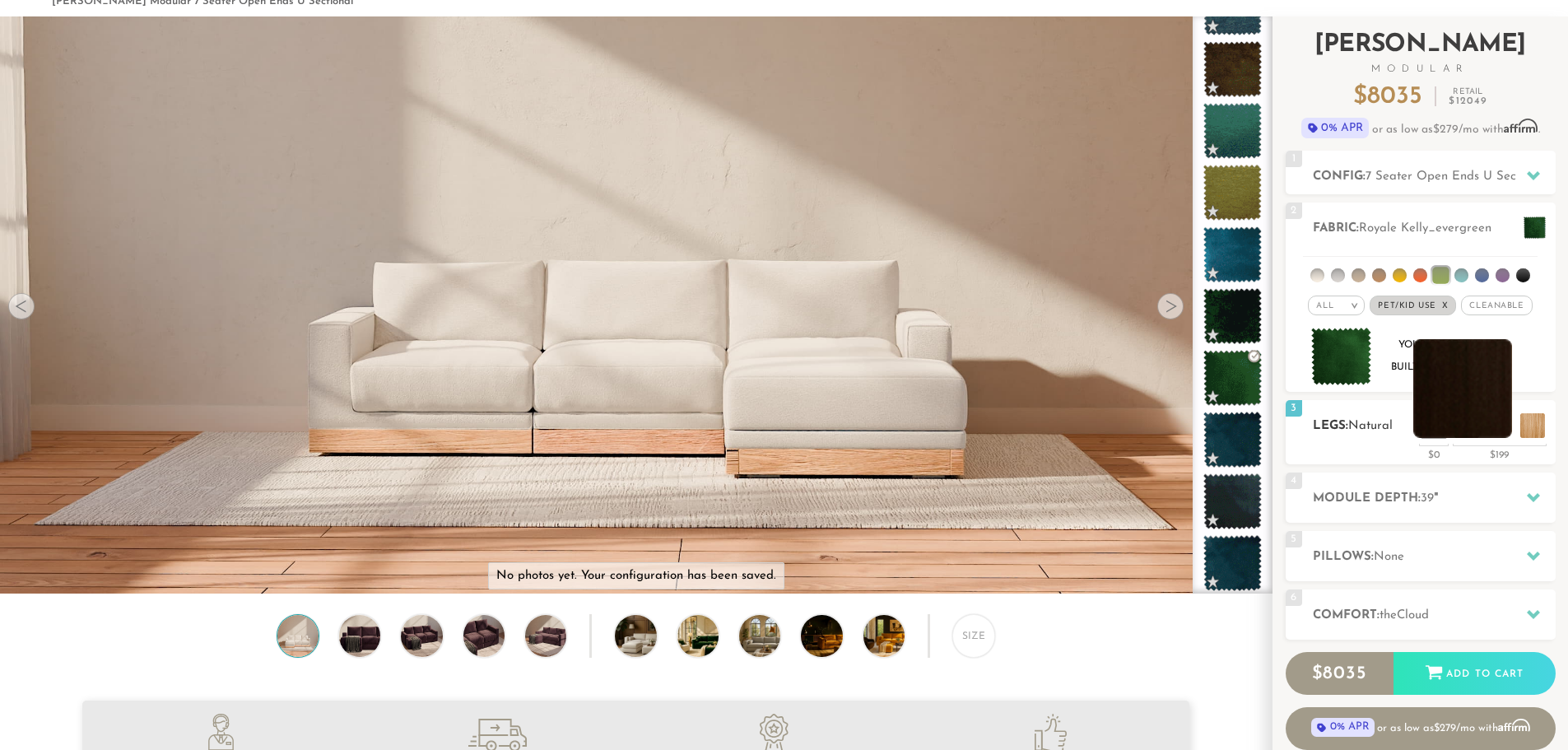
click at [1493, 430] on li at bounding box center [1462, 387] width 98 height 98
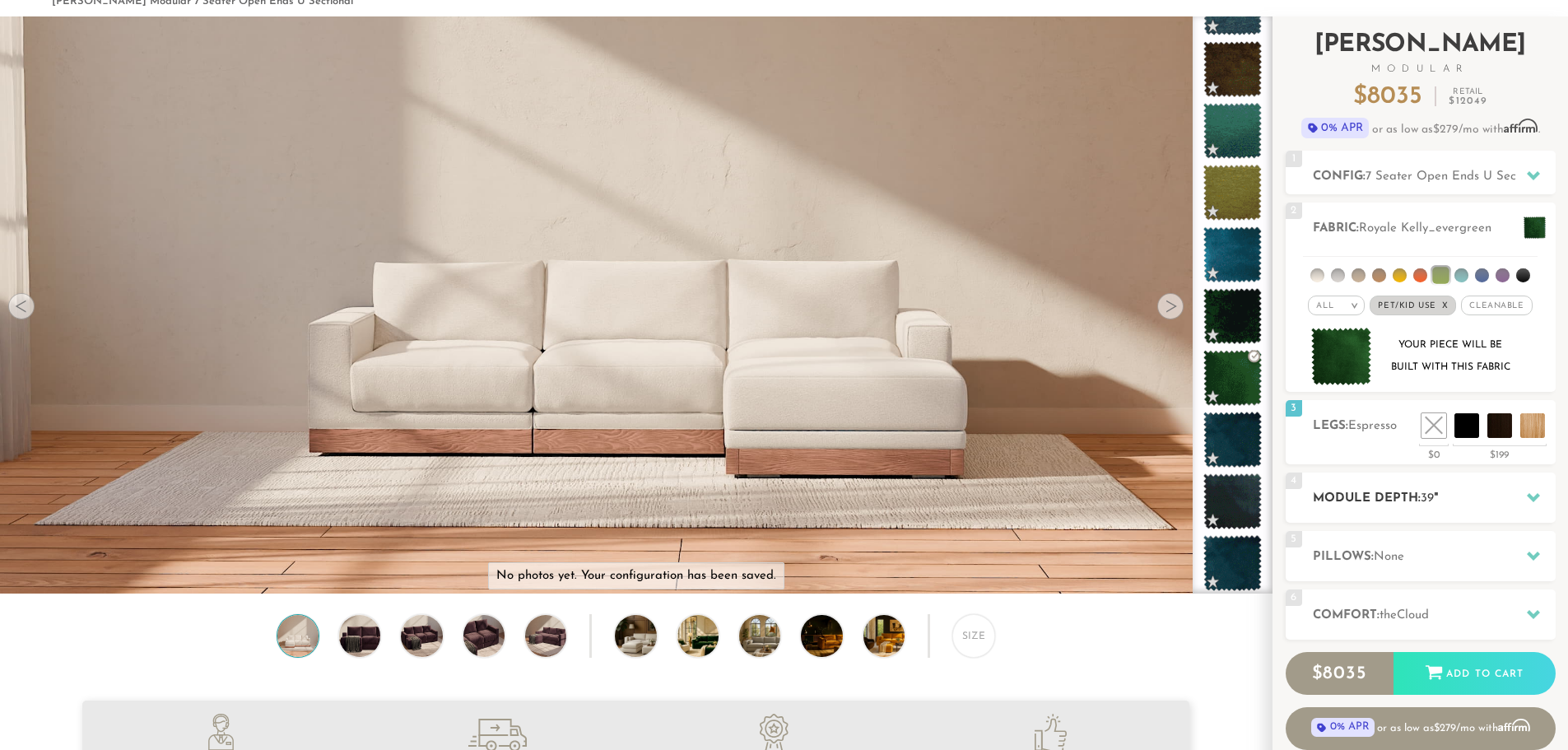
click at [1528, 493] on icon at bounding box center [1532, 497] width 13 height 13
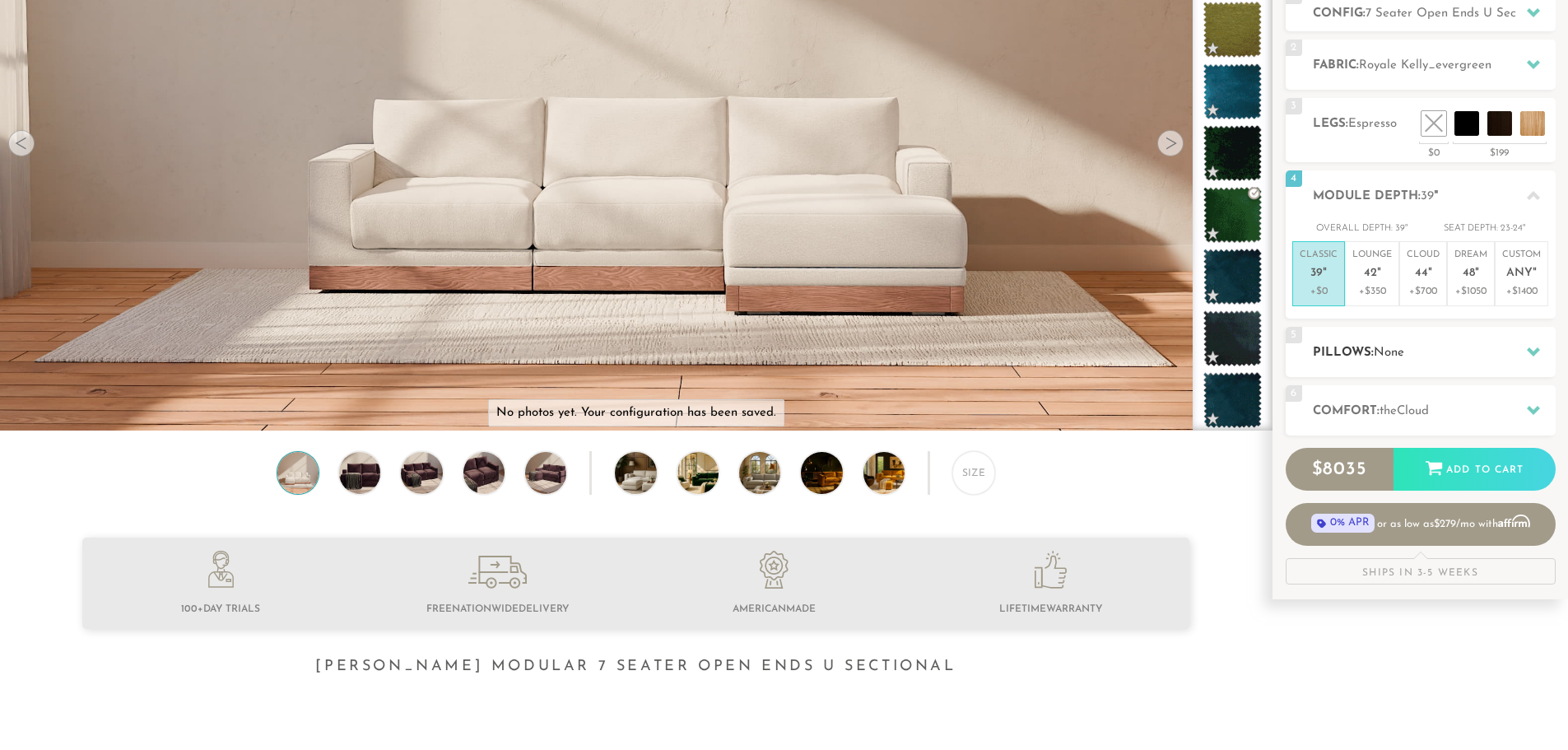
scroll to position [247, 0]
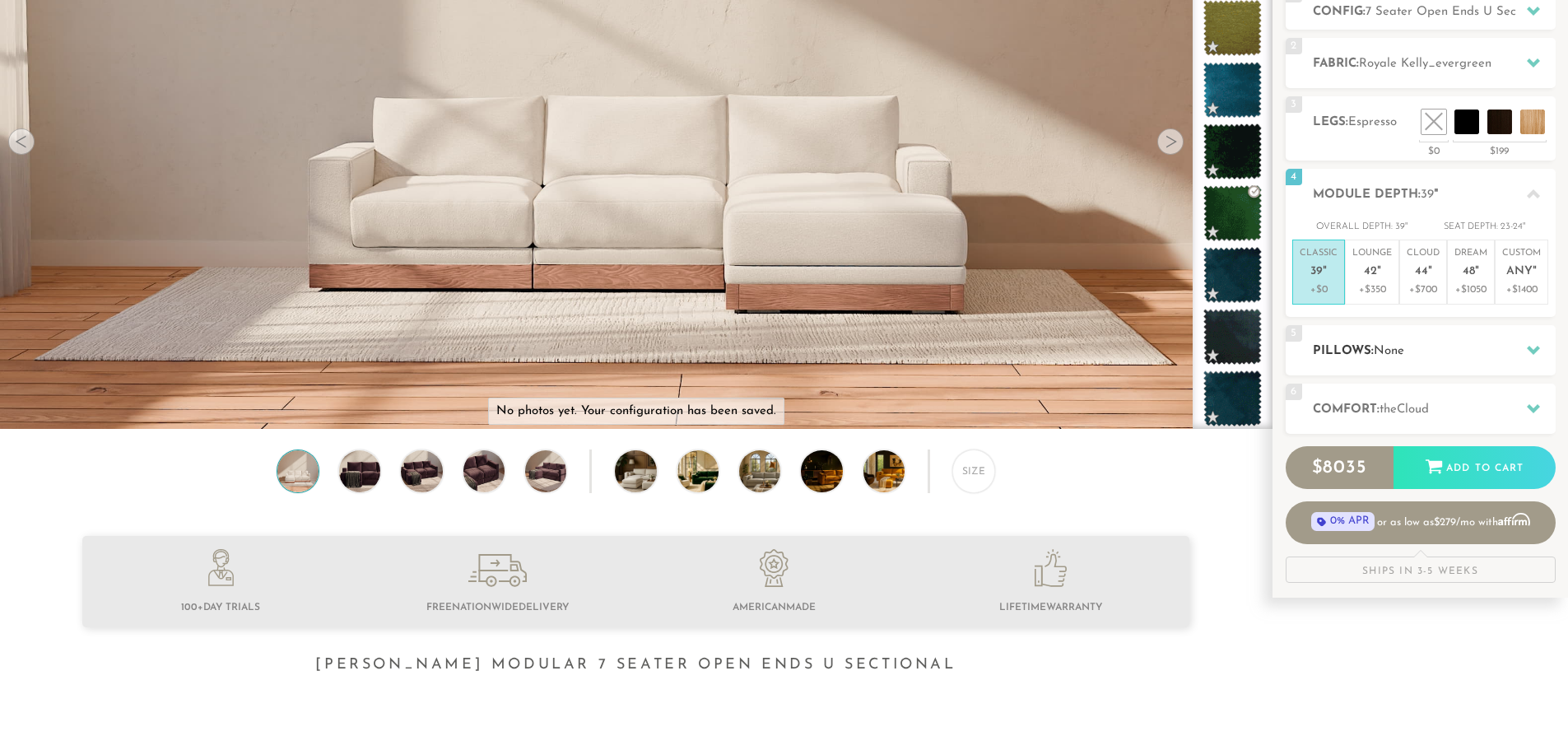
click at [1531, 356] on icon at bounding box center [1532, 350] width 13 height 13
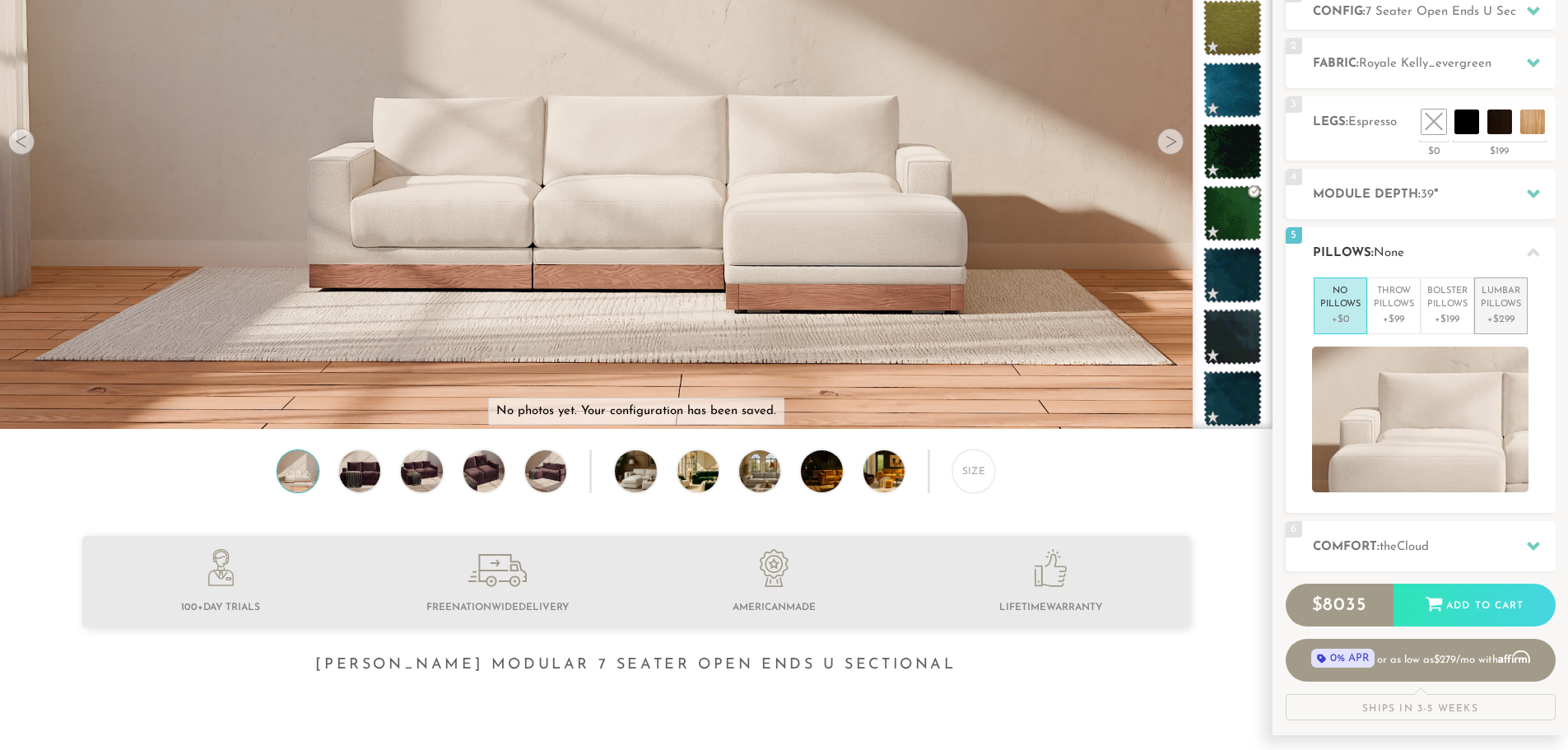
click at [1499, 302] on p "Lumbar Pillows" at bounding box center [1500, 298] width 41 height 27
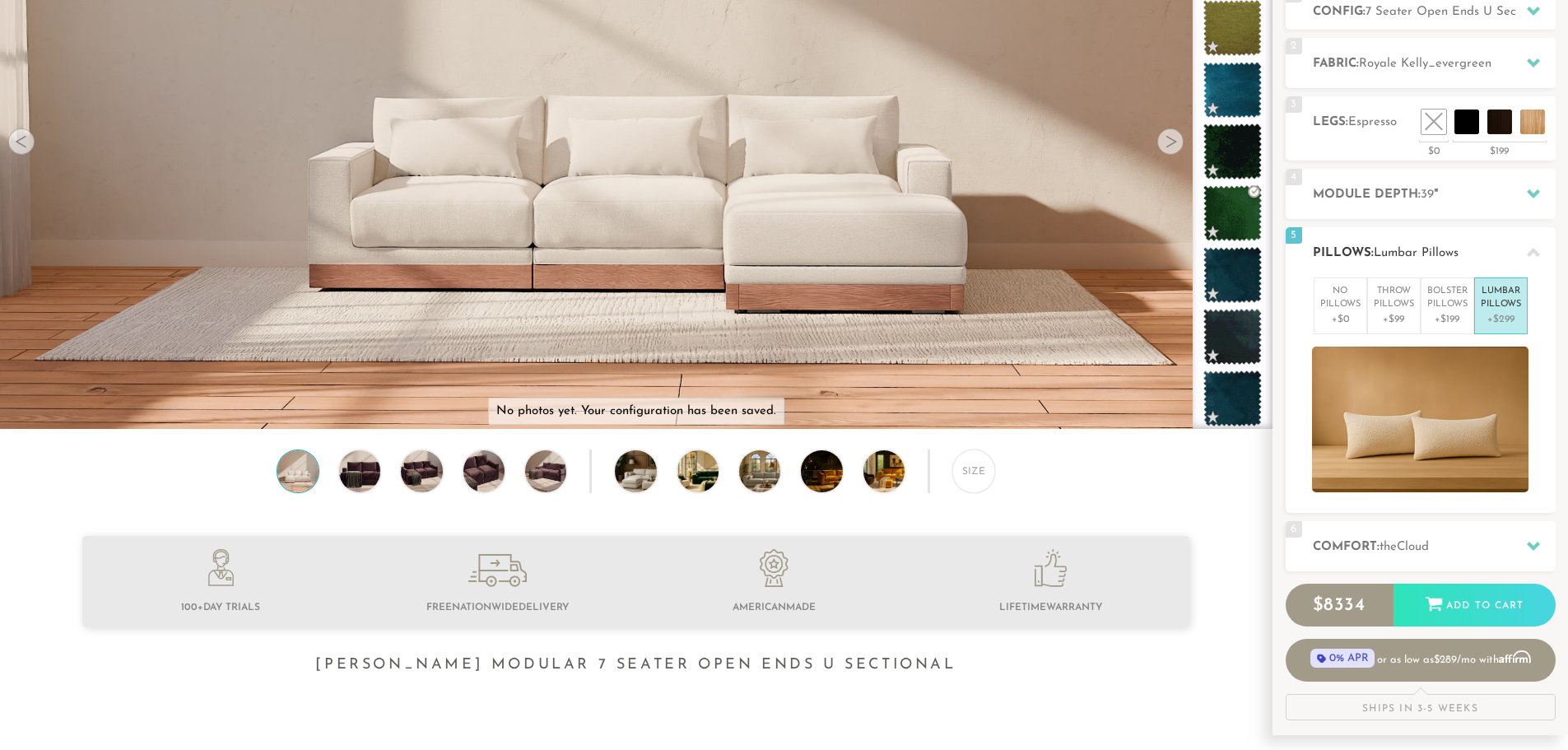
click at [1540, 247] on div at bounding box center [1533, 252] width 35 height 34
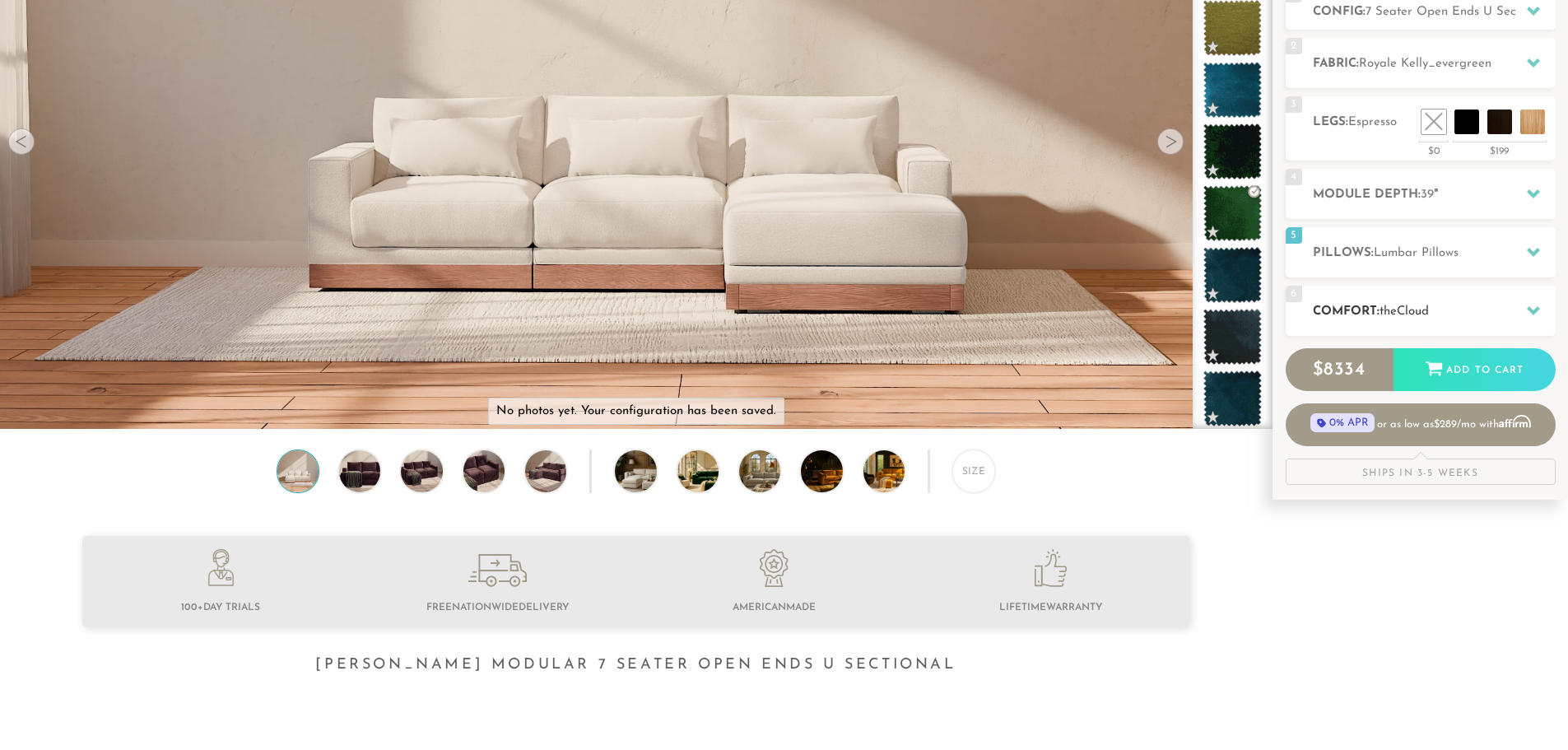
click at [1530, 312] on icon at bounding box center [1532, 310] width 13 height 9
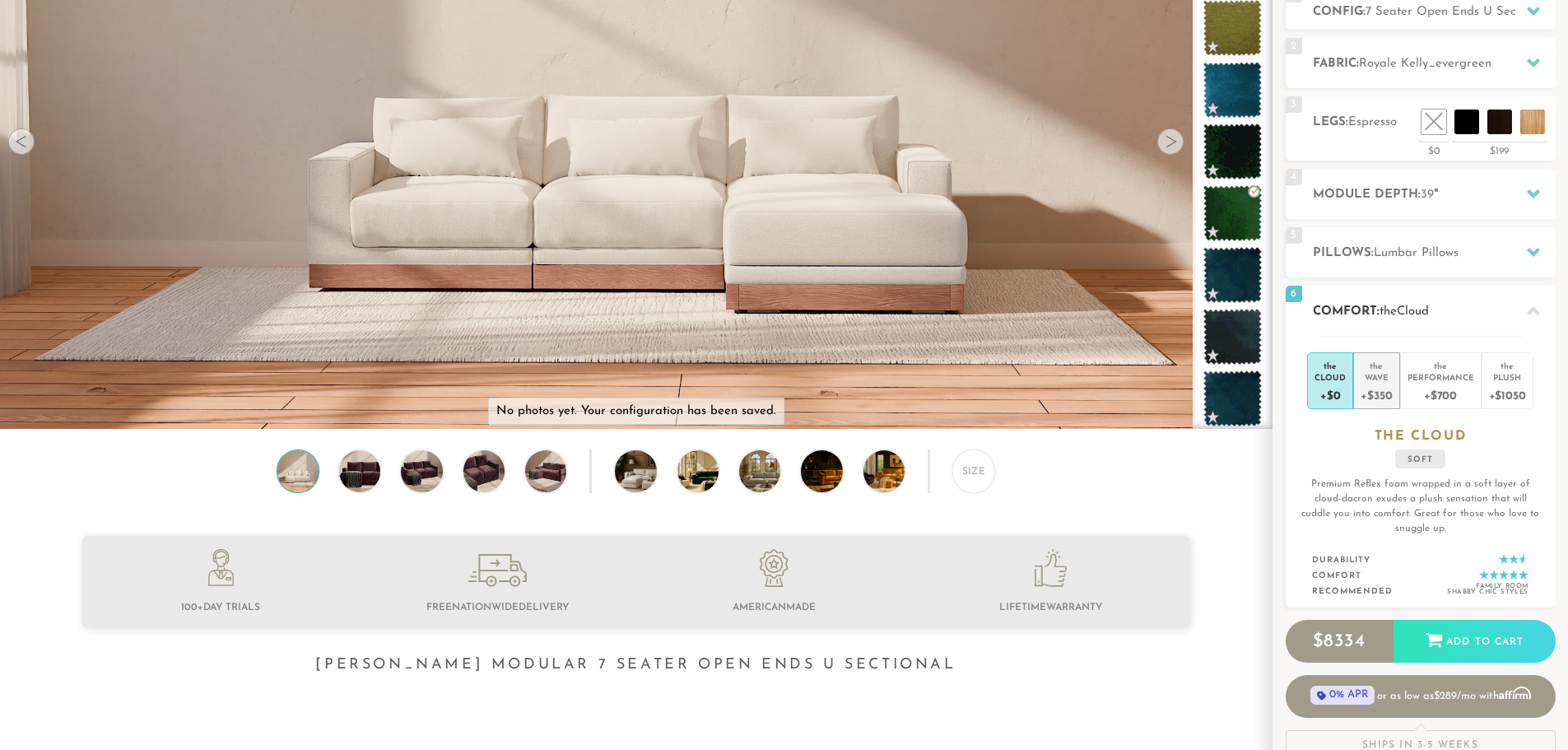
click at [1379, 378] on div "Wave" at bounding box center [1375, 377] width 31 height 12
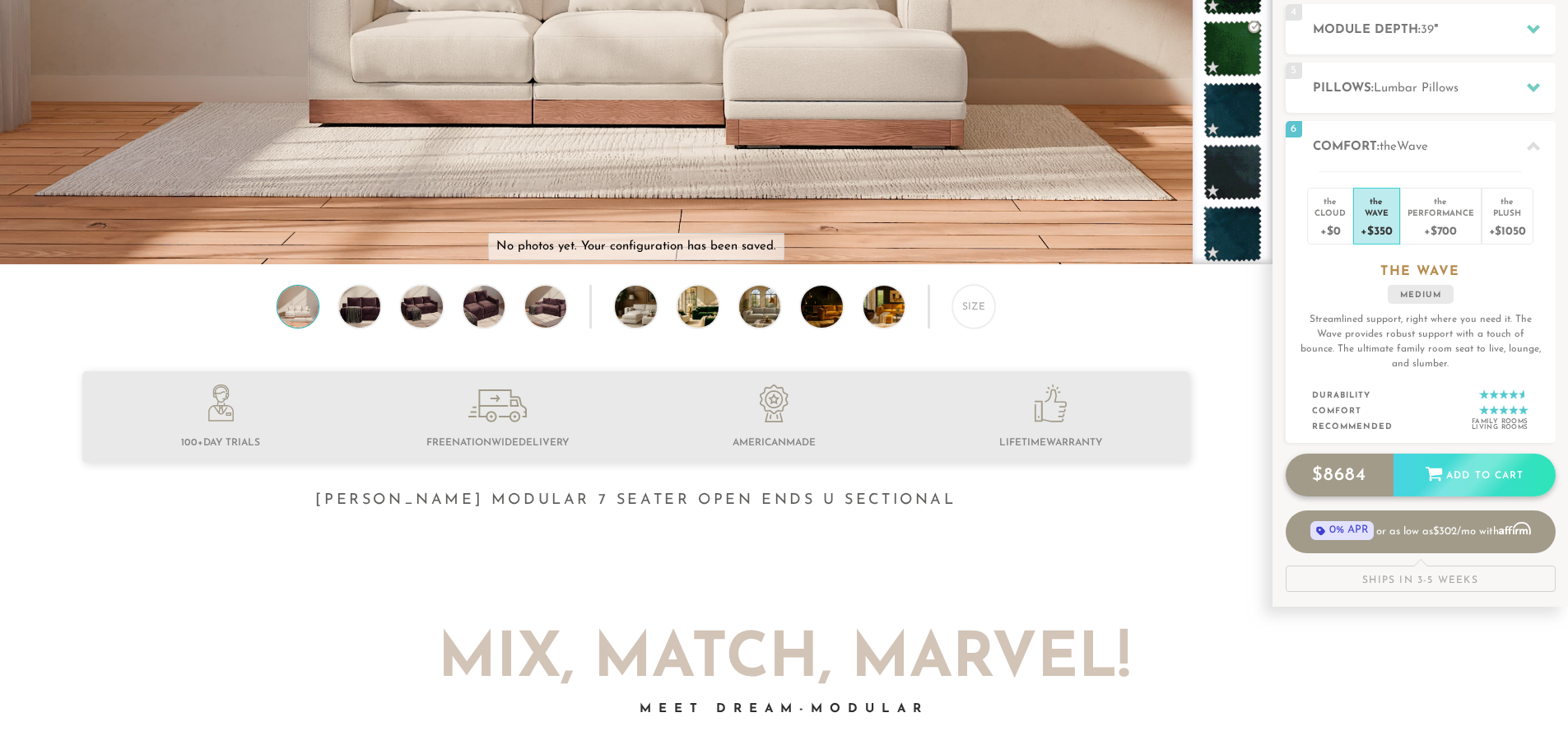
scroll to position [415, 0]
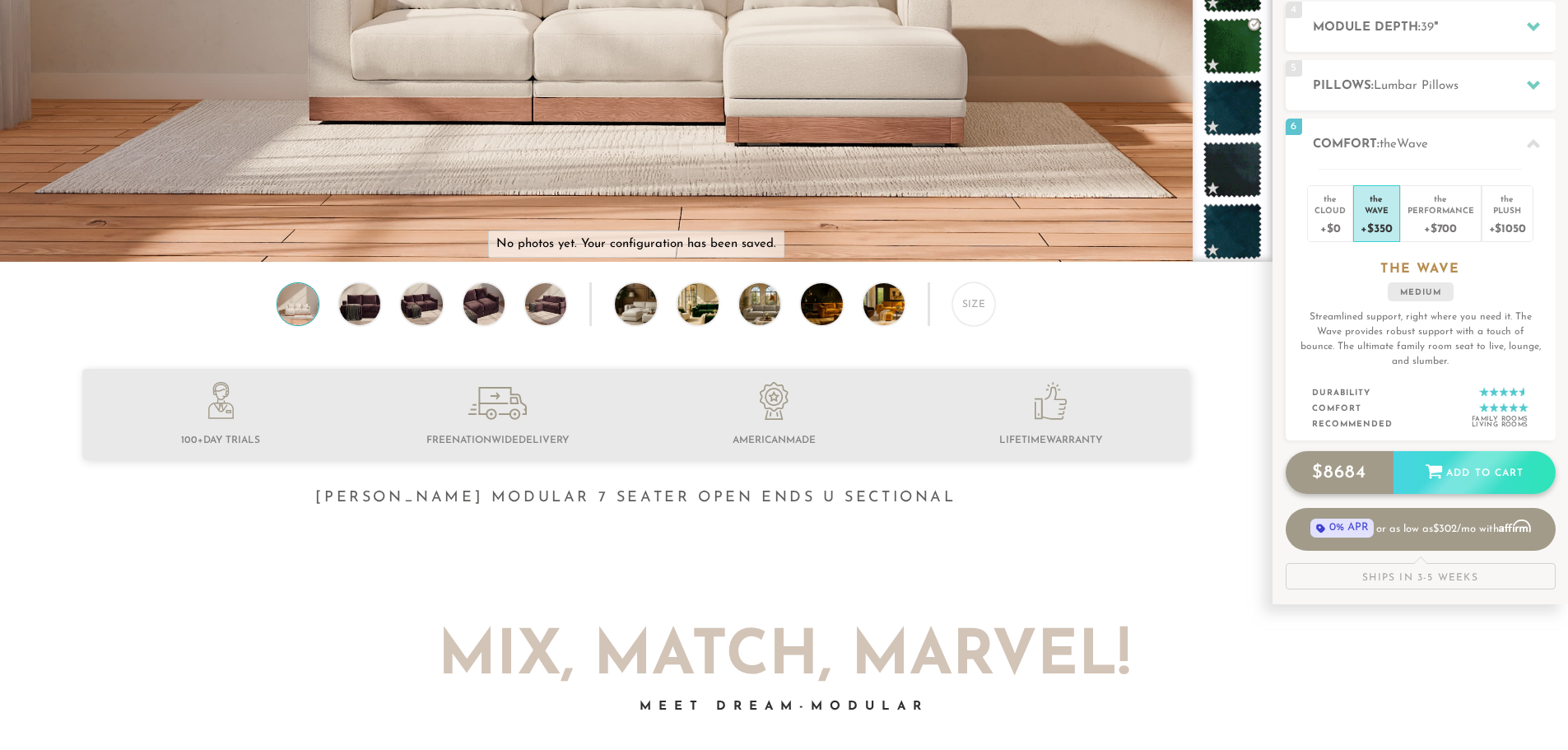
click at [1459, 472] on div "$ 8684 Add to Cart" at bounding box center [1420, 472] width 270 height 43
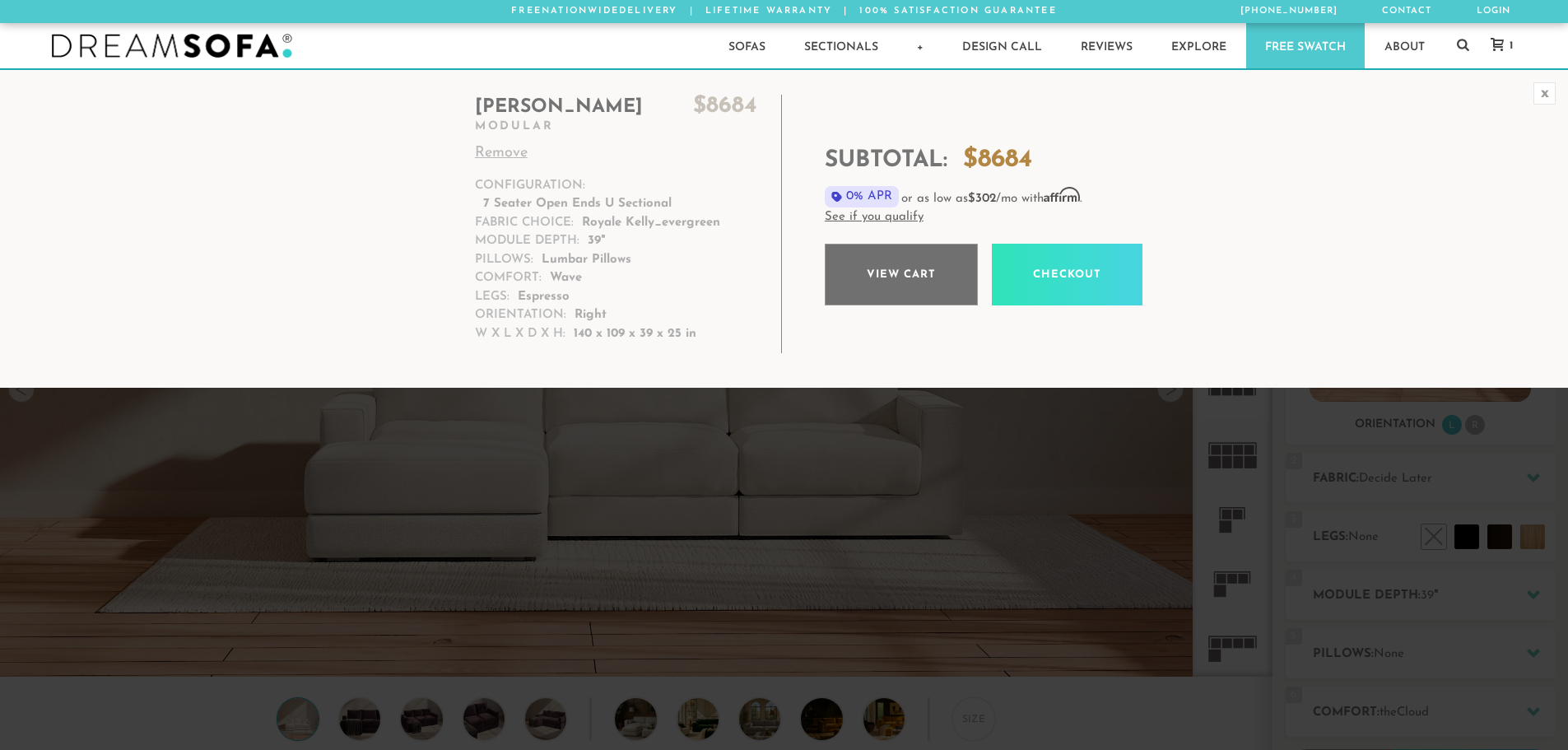
click at [909, 279] on link "View cart" at bounding box center [901, 274] width 153 height 62
